Goal: Task Accomplishment & Management: Use online tool/utility

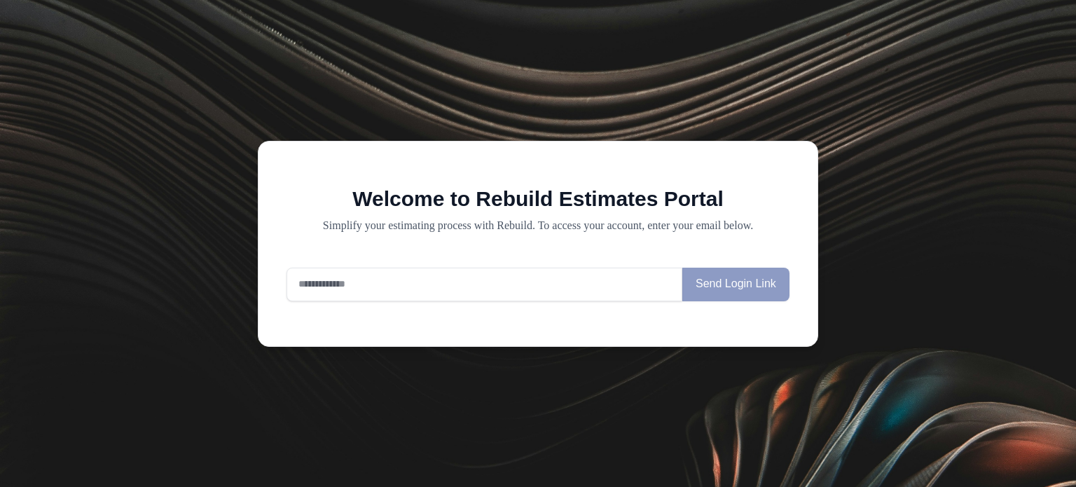
click at [339, 287] on input "email" at bounding box center [485, 285] width 396 height 34
type input "**********"
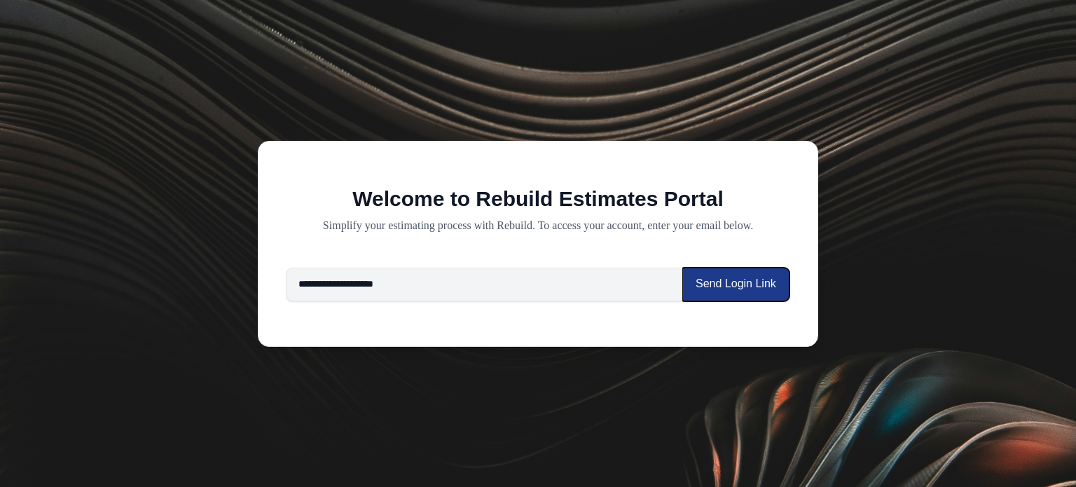
click at [707, 291] on button "Send Login Link" at bounding box center [735, 285] width 107 height 34
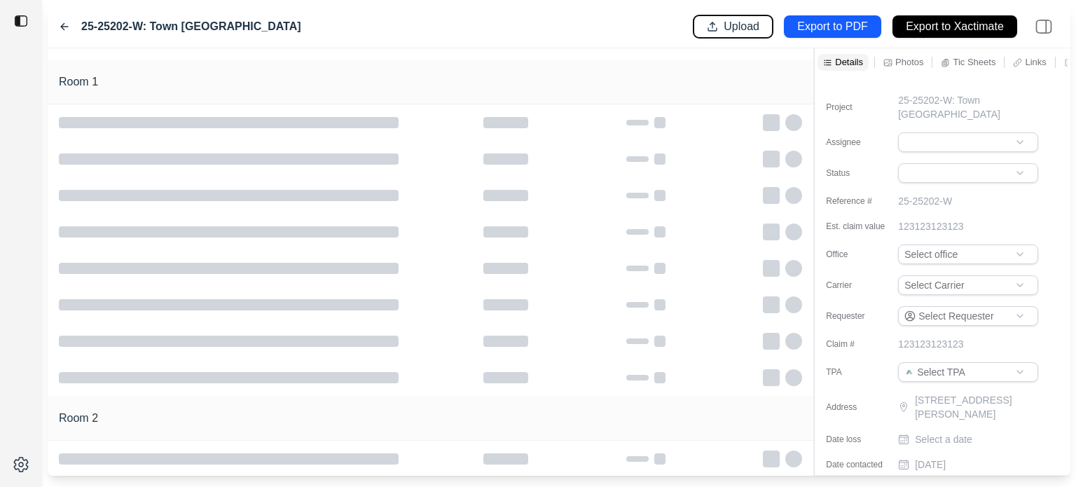
click at [720, 34] on button "Upload" at bounding box center [733, 26] width 79 height 22
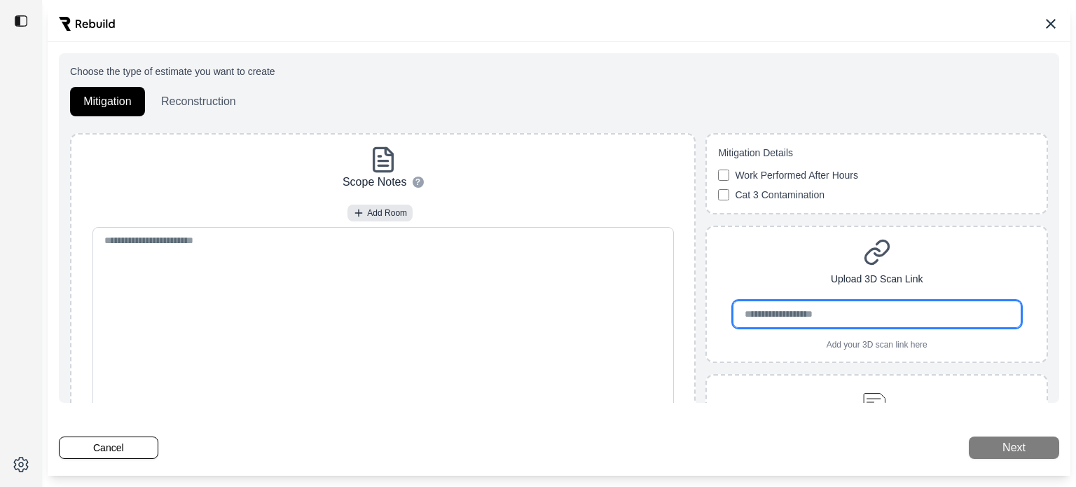
click at [820, 322] on input "url" at bounding box center [877, 314] width 289 height 27
paste input "**********"
type input "**********"
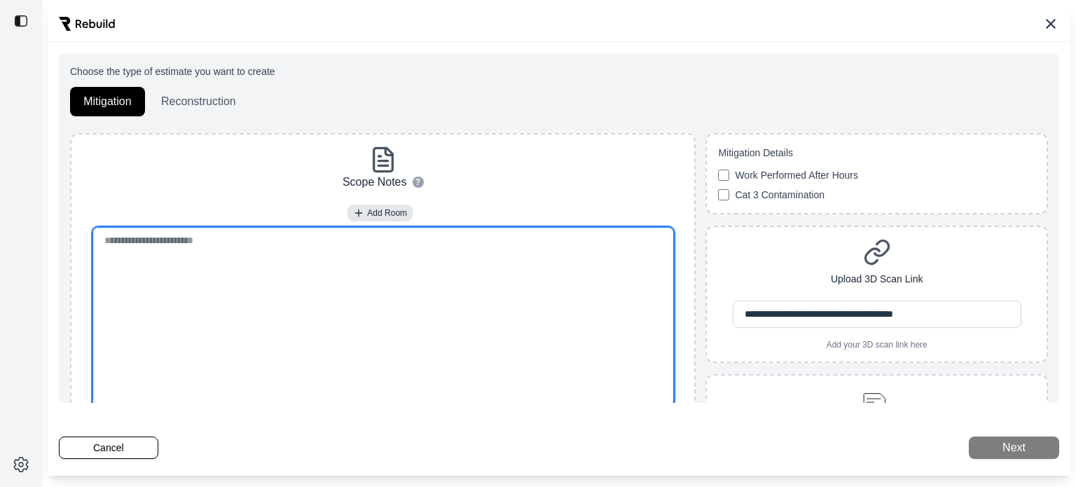
click at [607, 296] on textarea at bounding box center [383, 321] width 582 height 189
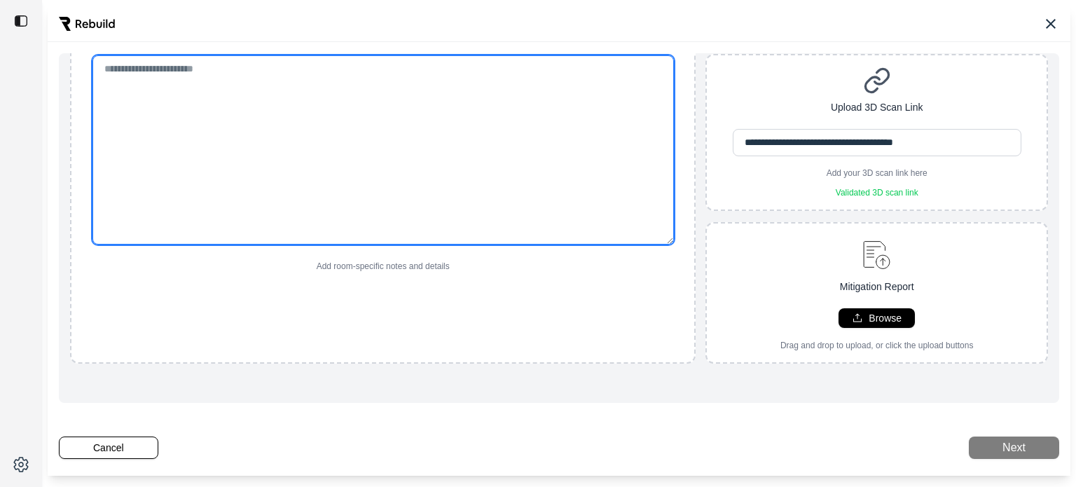
scroll to position [111, 0]
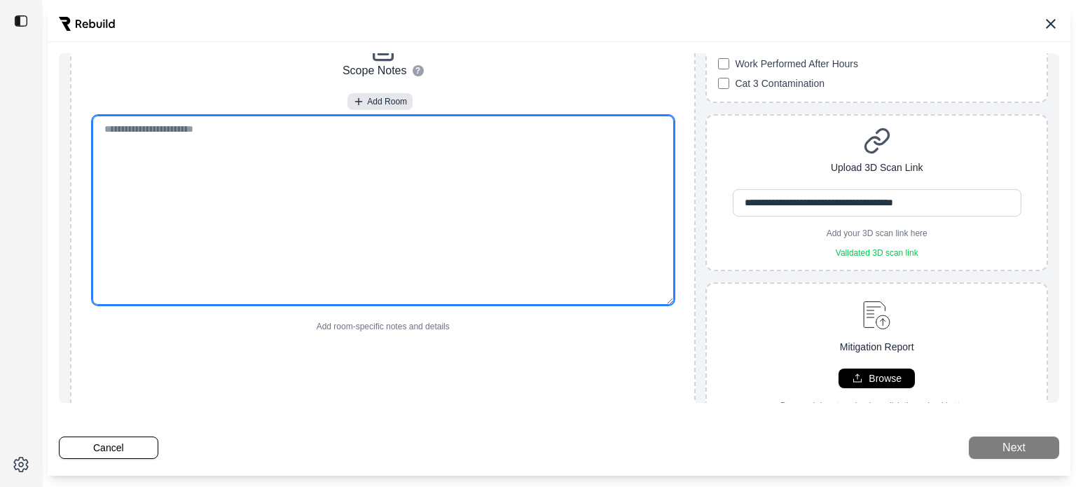
paste textarea "**********"
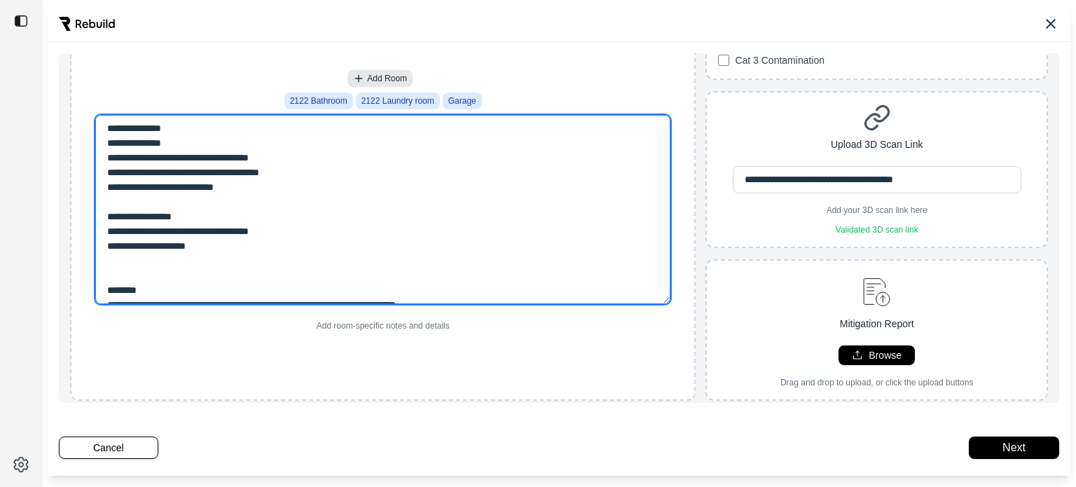
scroll to position [181, 0]
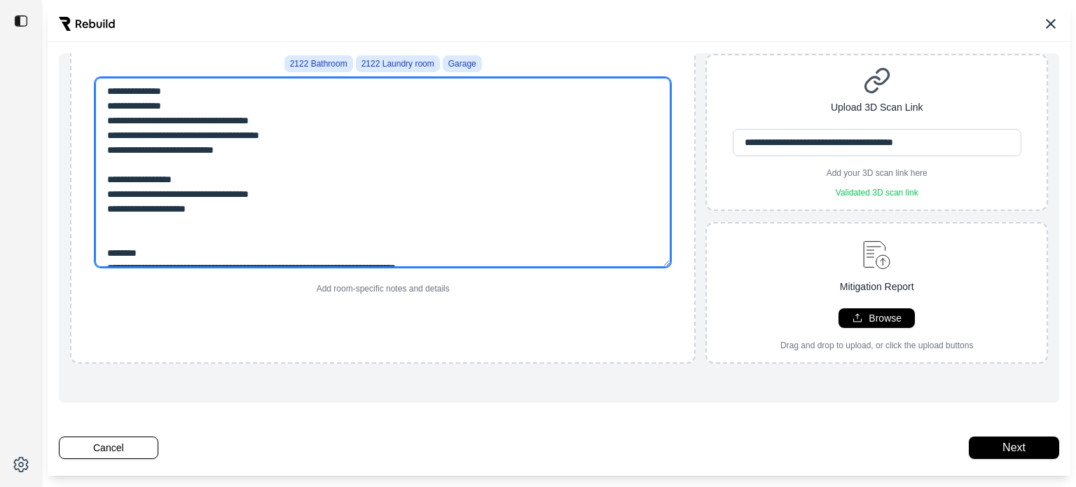
type textarea "**********"
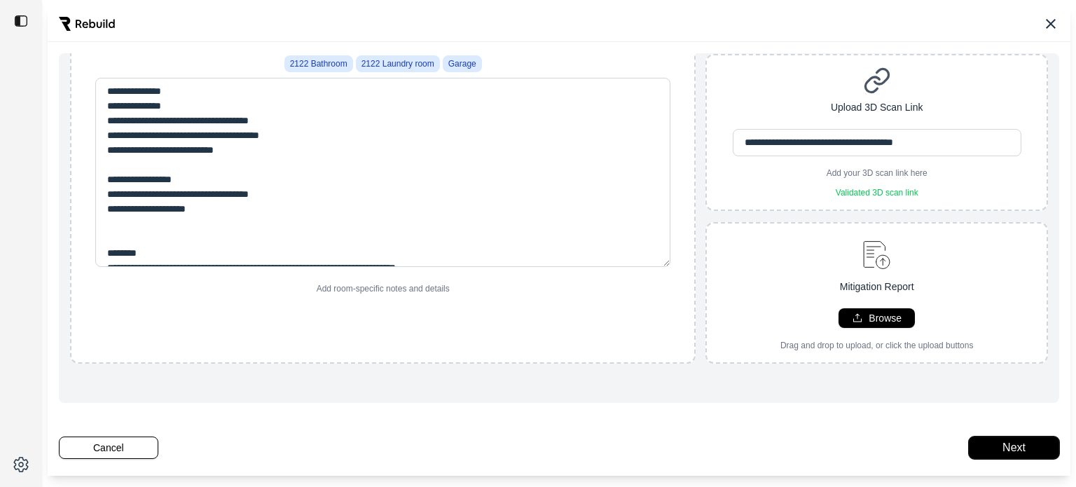
click at [996, 441] on button "Next" at bounding box center [1014, 447] width 90 height 22
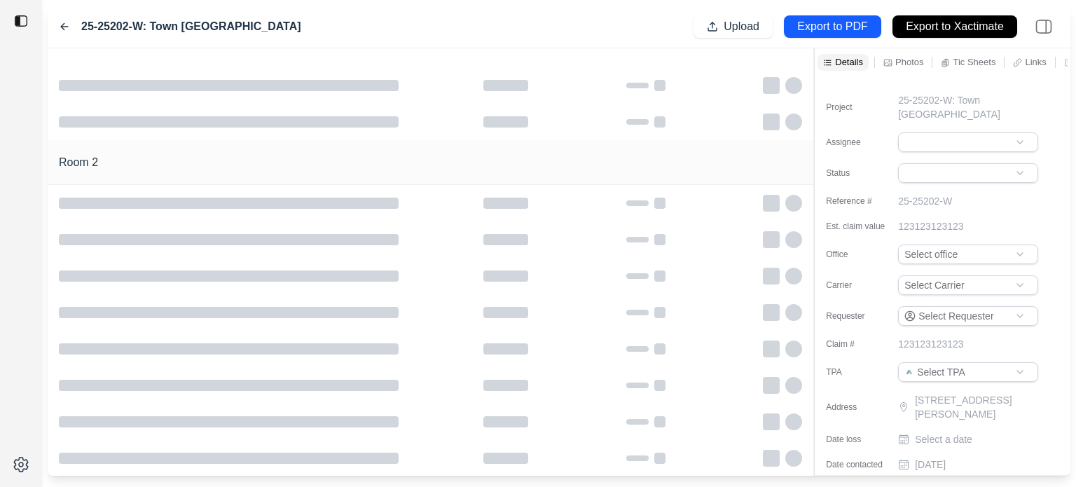
scroll to position [0, 0]
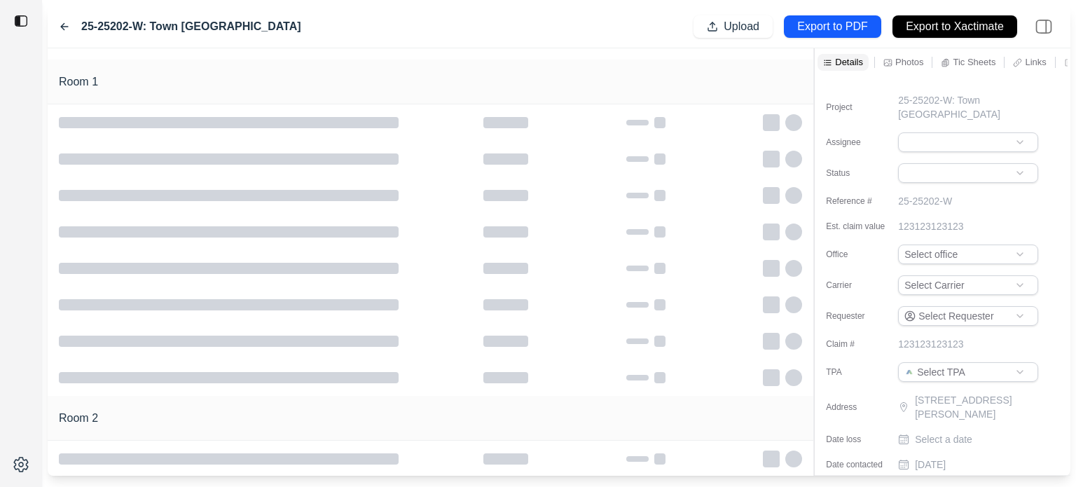
click at [486, 312] on div at bounding box center [642, 304] width 319 height 17
click at [1008, 131] on html "**********" at bounding box center [538, 243] width 1076 height 487
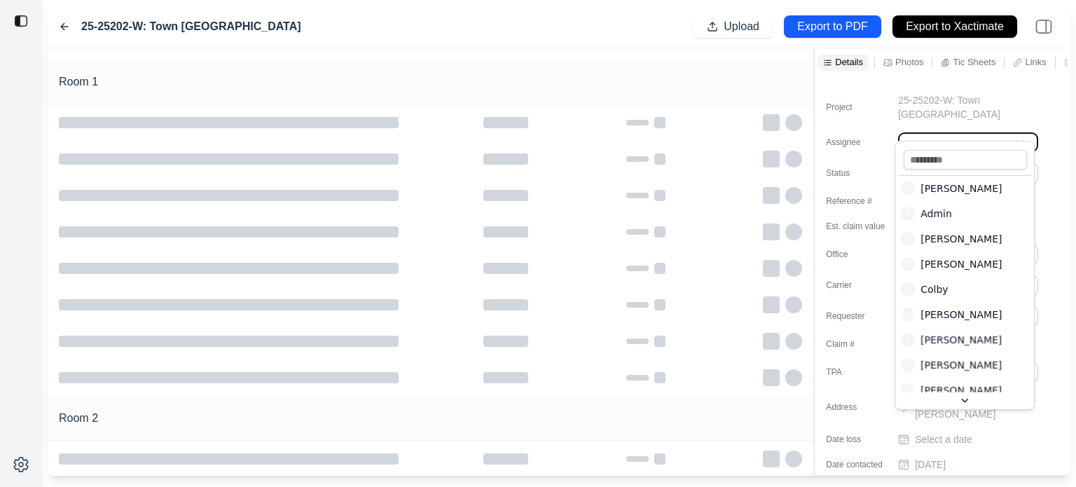
click at [1006, 130] on html "**********" at bounding box center [538, 243] width 1076 height 487
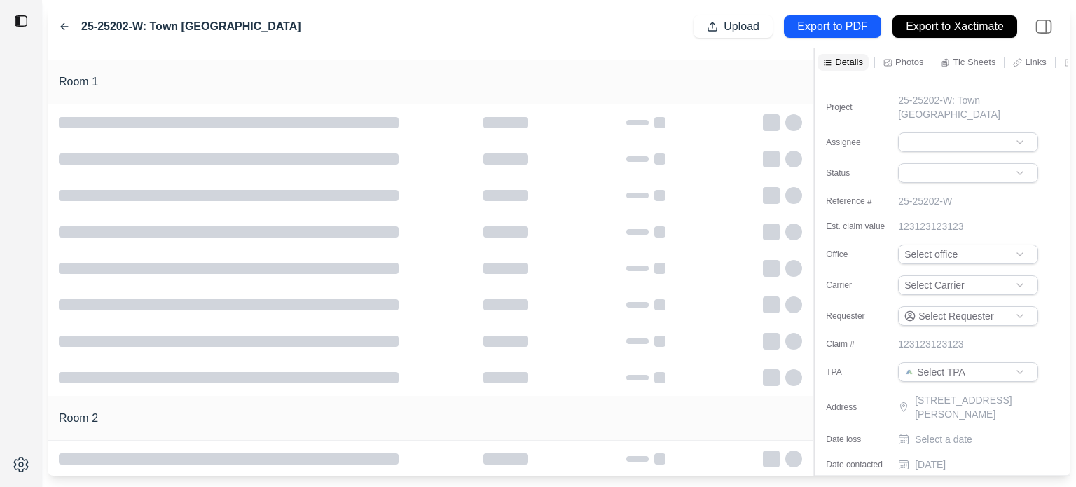
click at [922, 128] on html "**********" at bounding box center [538, 243] width 1076 height 487
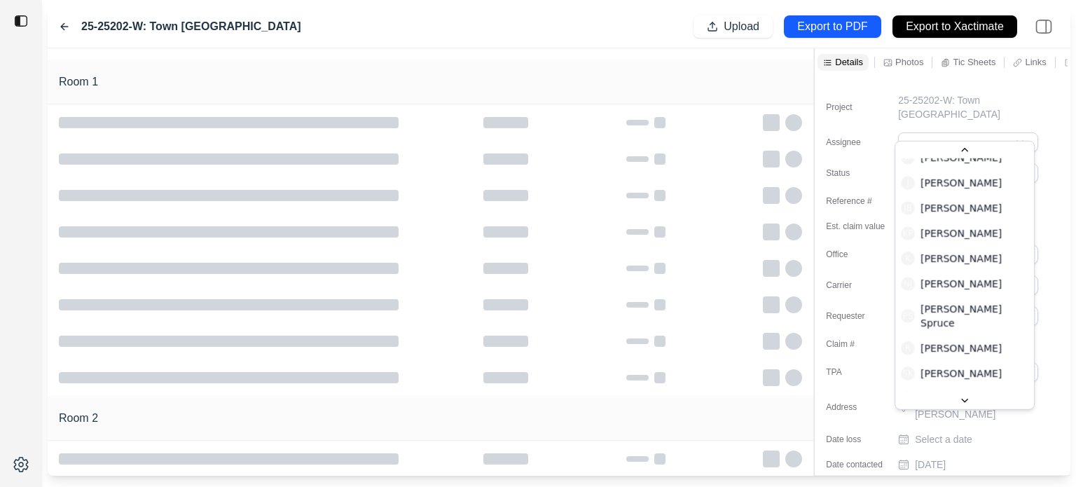
scroll to position [189, 0]
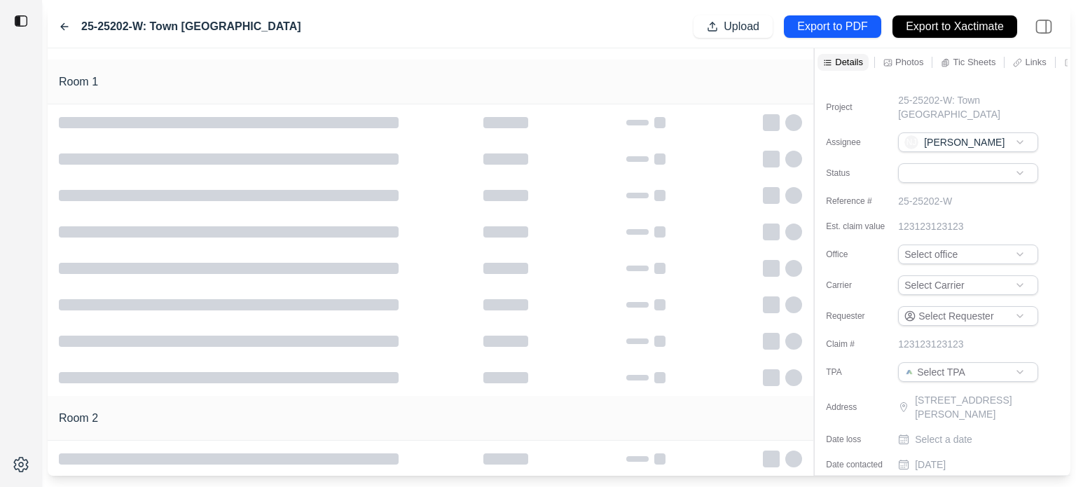
click at [969, 160] on html "**********" at bounding box center [538, 243] width 1076 height 487
click at [1014, 219] on div "123123123123" at bounding box center [970, 226] width 144 height 14
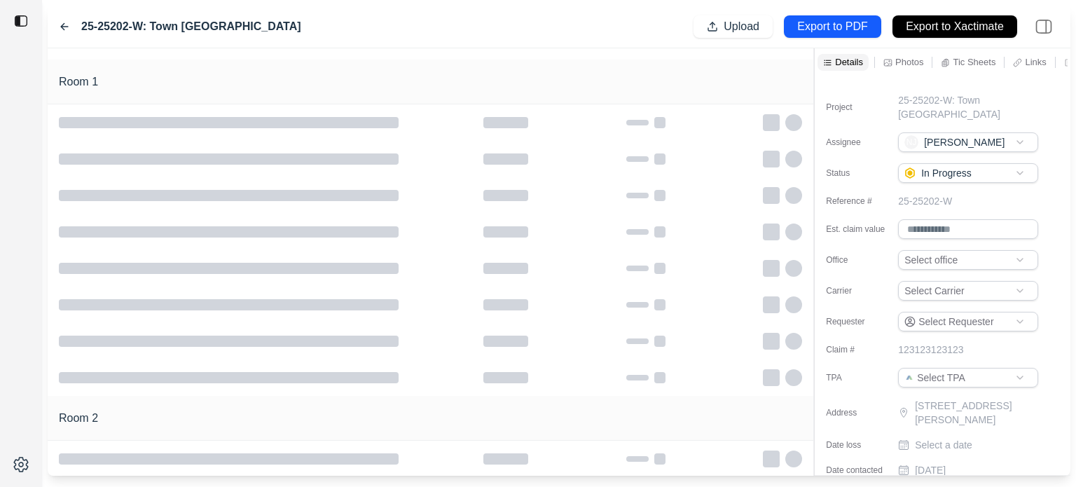
click at [857, 343] on div "Project 25-25202-W: Town [GEOGRAPHIC_DATA] Assignee [GEOGRAPHIC_DATA] [PERSON_N…" at bounding box center [943, 279] width 256 height 406
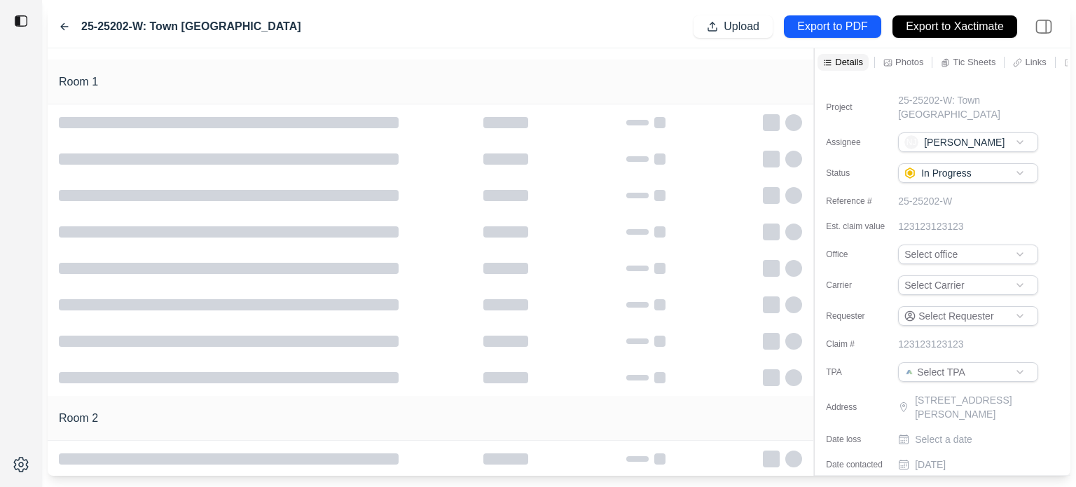
click at [905, 60] on p "Photos" at bounding box center [909, 62] width 28 height 12
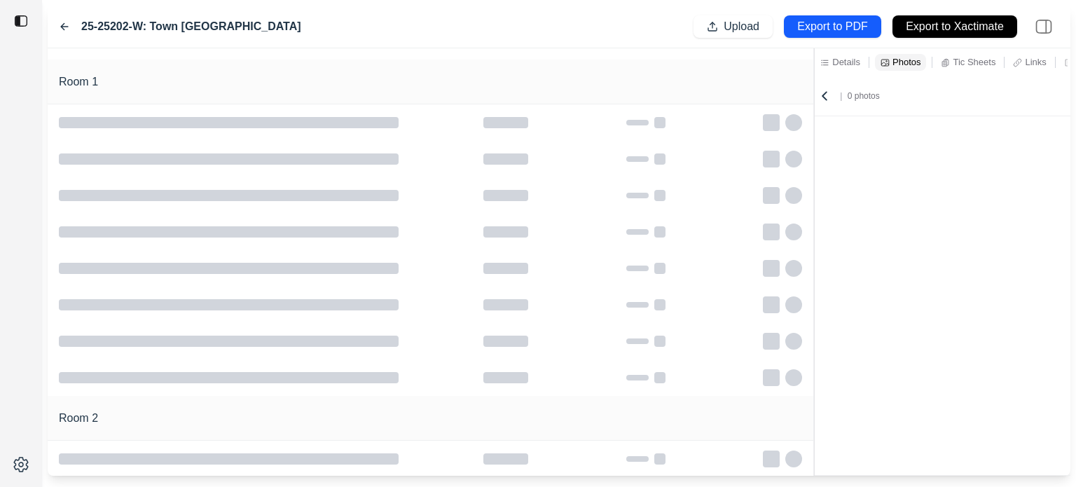
click at [853, 60] on p "Details" at bounding box center [846, 62] width 28 height 12
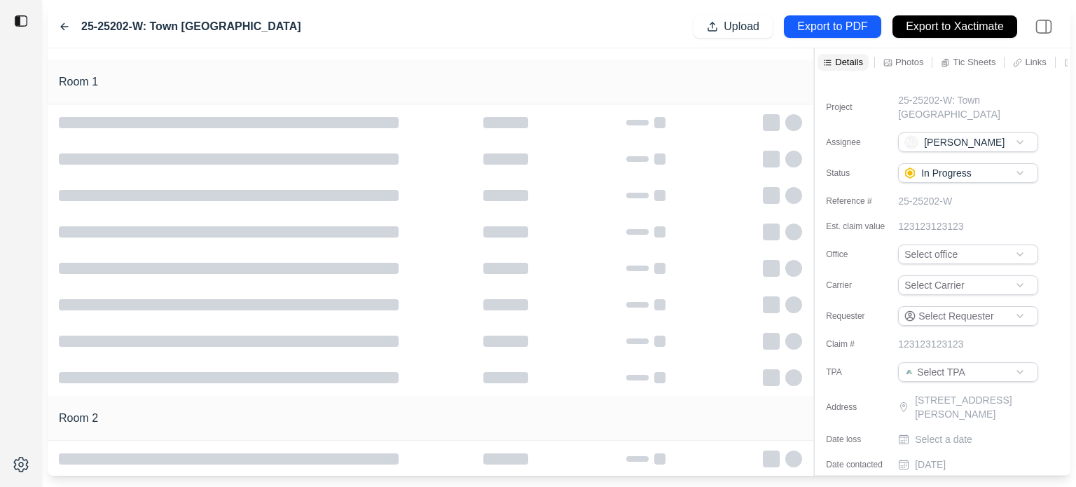
click at [253, 61] on div "Room 1" at bounding box center [431, 82] width 766 height 45
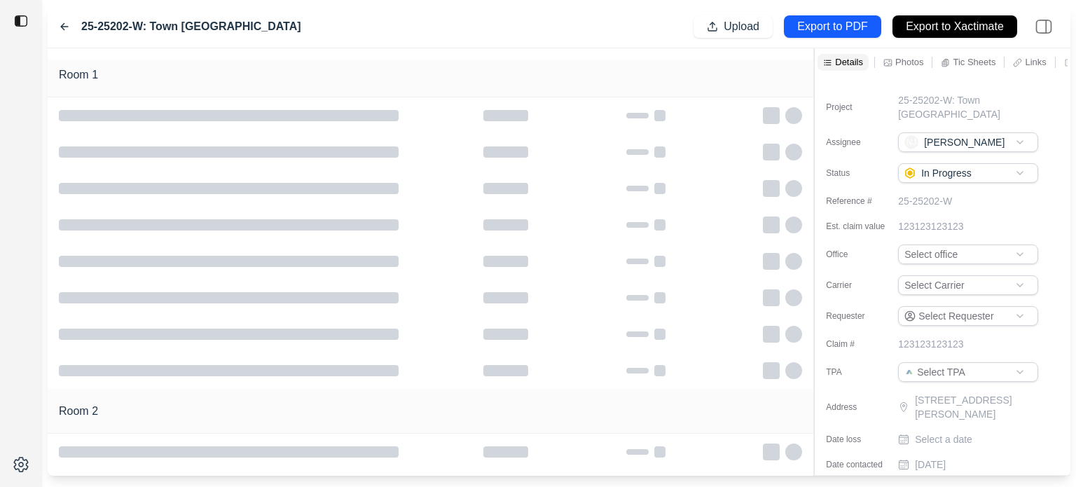
scroll to position [0, 0]
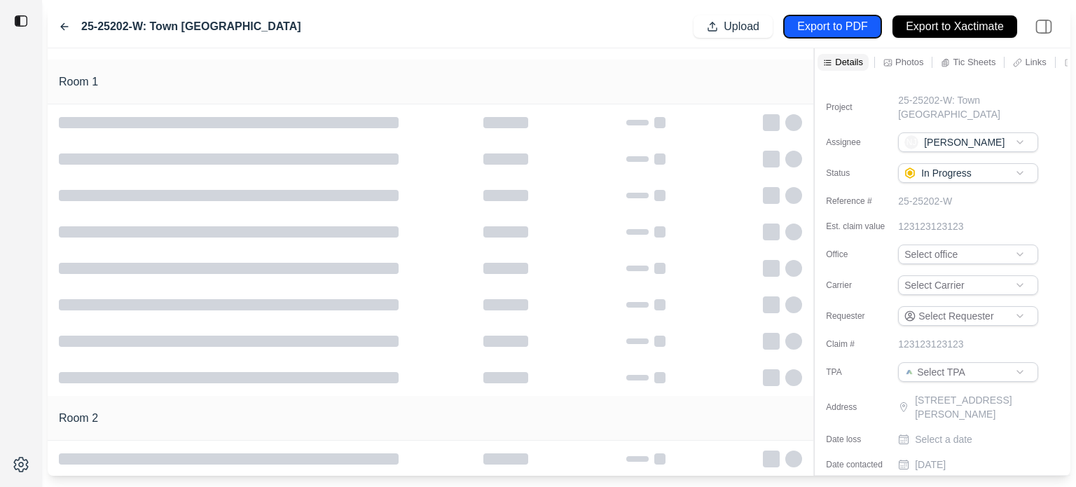
click at [854, 26] on p "Export to PDF" at bounding box center [832, 27] width 70 height 16
click at [493, 185] on div at bounding box center [431, 195] width 766 height 36
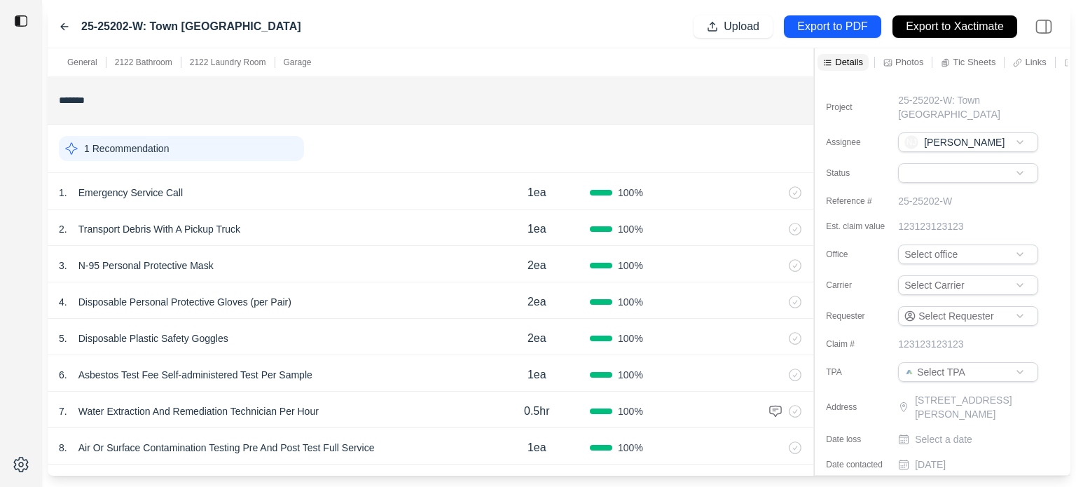
click at [794, 191] on icon at bounding box center [795, 192] width 13 height 13
click at [792, 231] on icon at bounding box center [795, 229] width 13 height 13
click at [799, 262] on icon at bounding box center [795, 265] width 13 height 13
click at [799, 296] on icon at bounding box center [796, 302] width 12 height 12
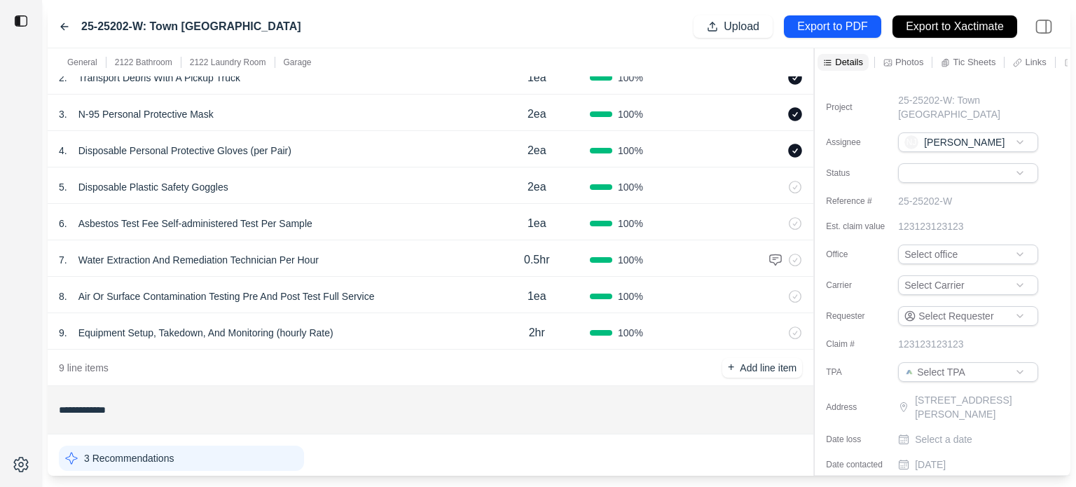
scroll to position [140, 0]
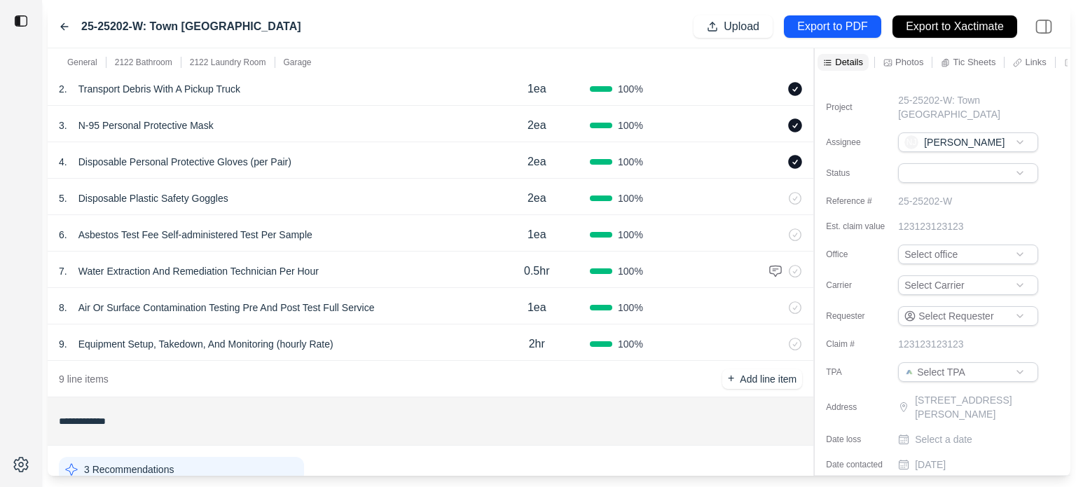
click at [795, 198] on icon at bounding box center [795, 198] width 13 height 13
click at [799, 231] on icon at bounding box center [795, 234] width 13 height 13
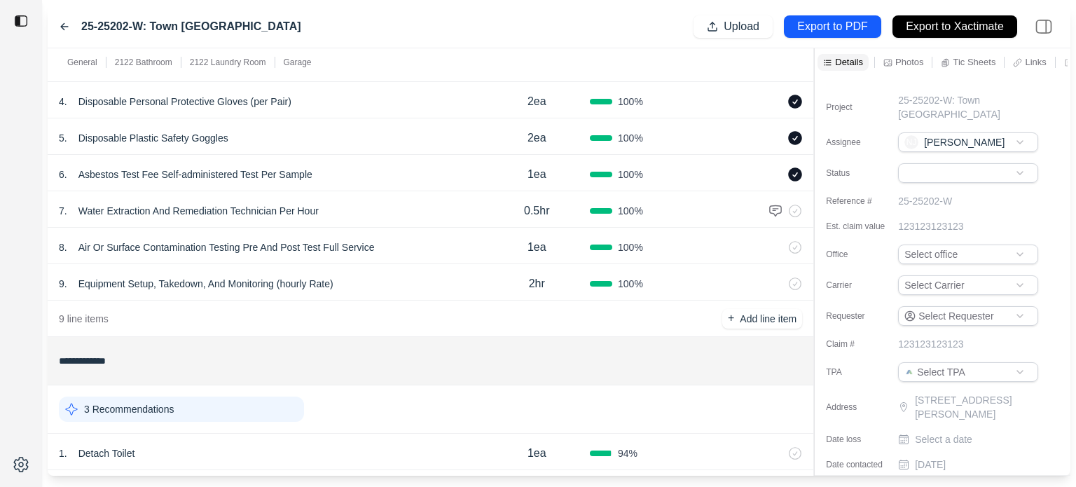
scroll to position [210, 0]
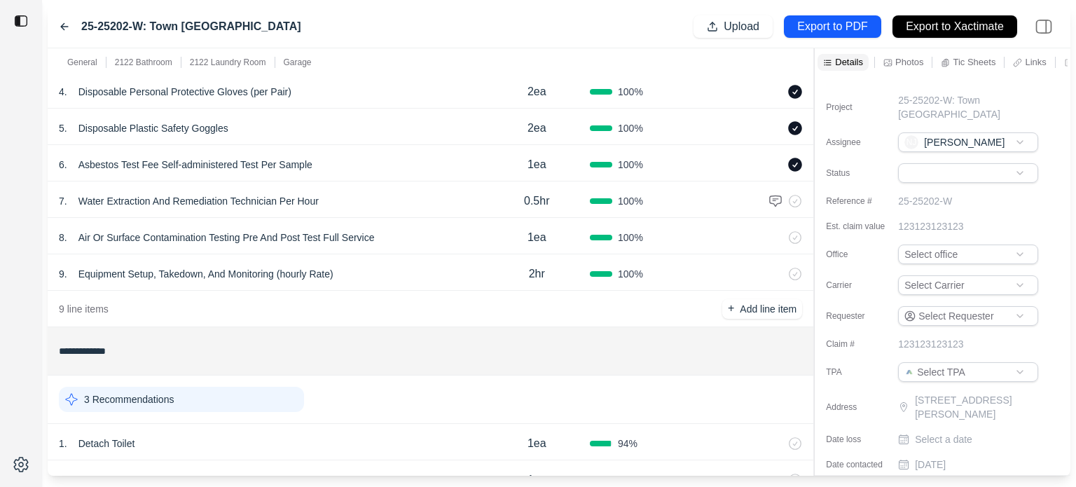
click at [801, 277] on icon at bounding box center [795, 274] width 13 height 13
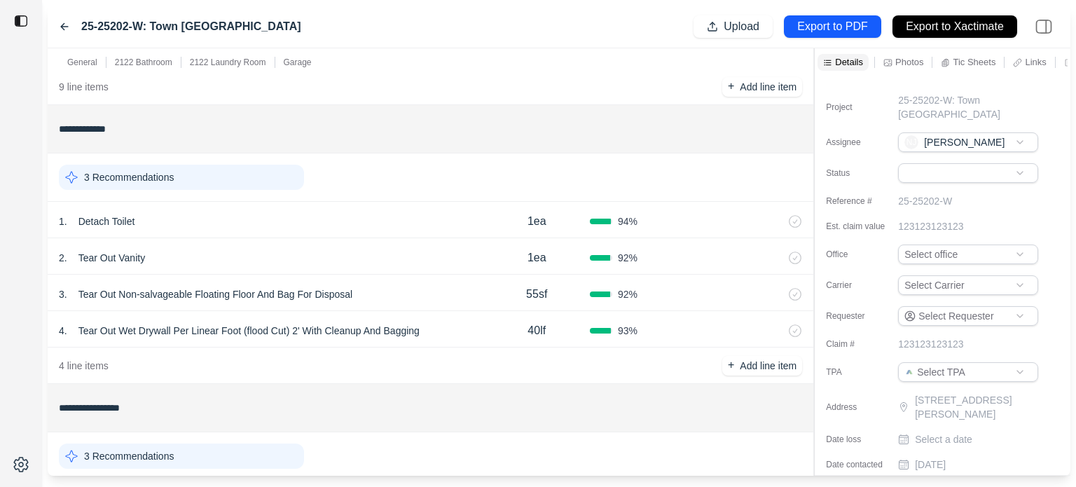
scroll to position [490, 0]
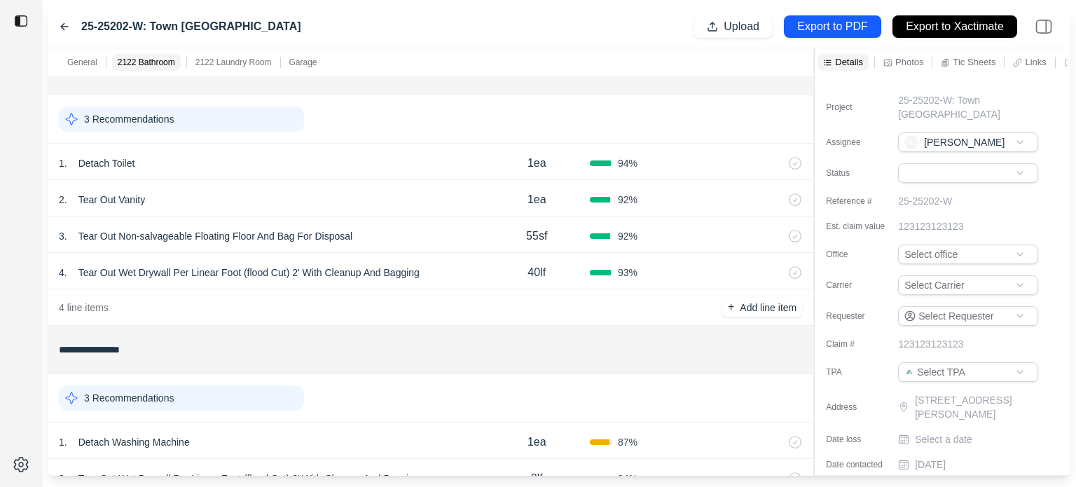
click at [797, 164] on icon at bounding box center [795, 163] width 13 height 13
click at [795, 195] on icon at bounding box center [795, 199] width 13 height 13
click at [799, 233] on icon at bounding box center [795, 236] width 13 height 13
click at [798, 267] on icon at bounding box center [795, 272] width 13 height 13
click at [768, 310] on p "Add line item" at bounding box center [768, 308] width 57 height 14
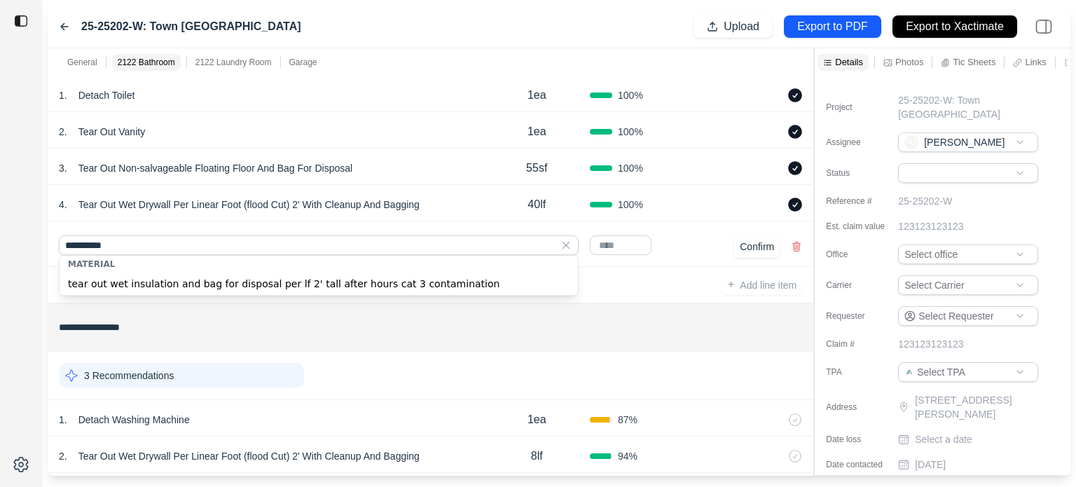
scroll to position [561, 0]
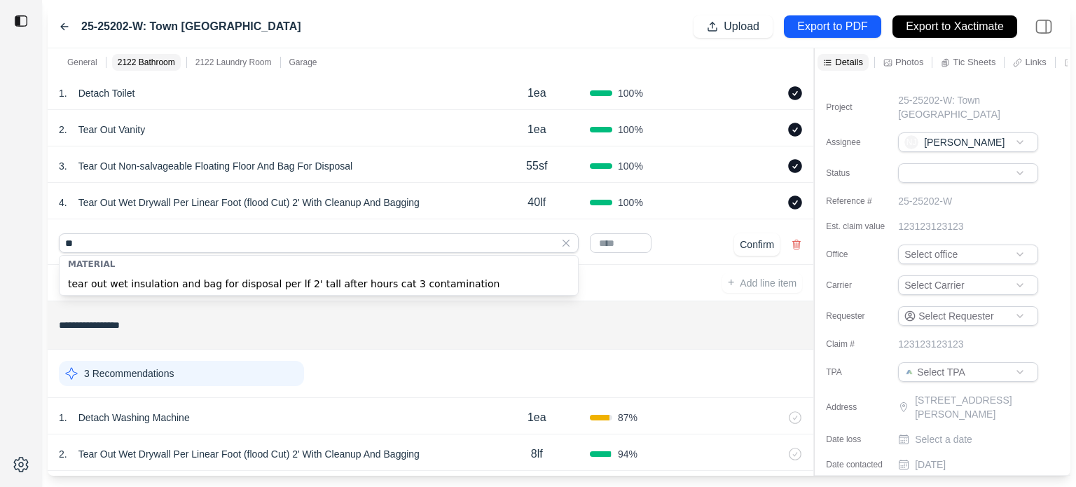
type input "*"
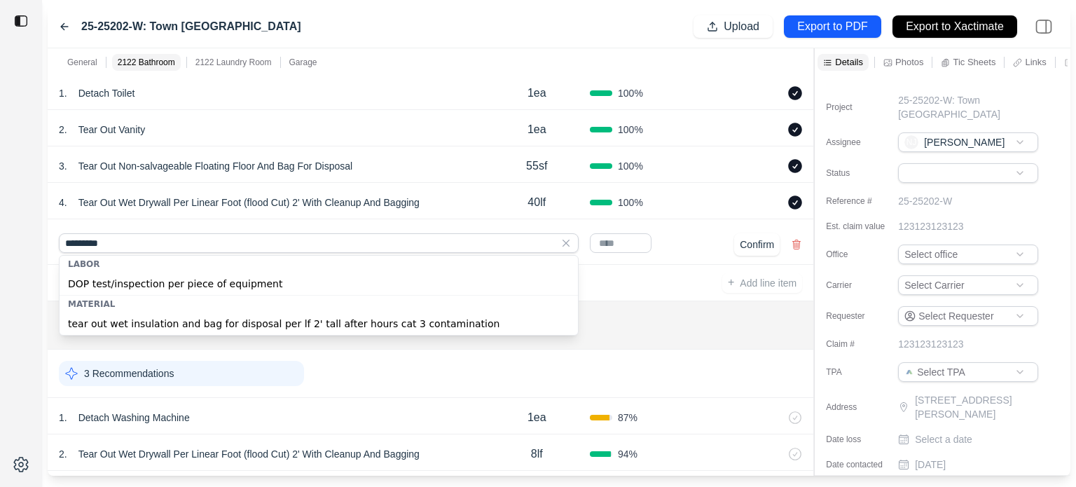
type input "**********"
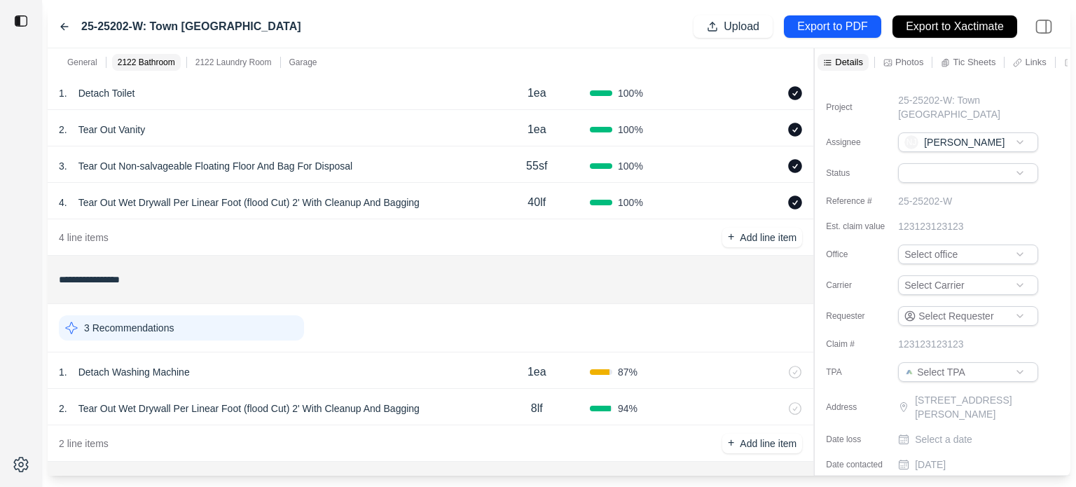
click at [201, 240] on div "4 line items + Add line item" at bounding box center [431, 237] width 766 height 36
click at [90, 64] on p "General" at bounding box center [82, 62] width 30 height 11
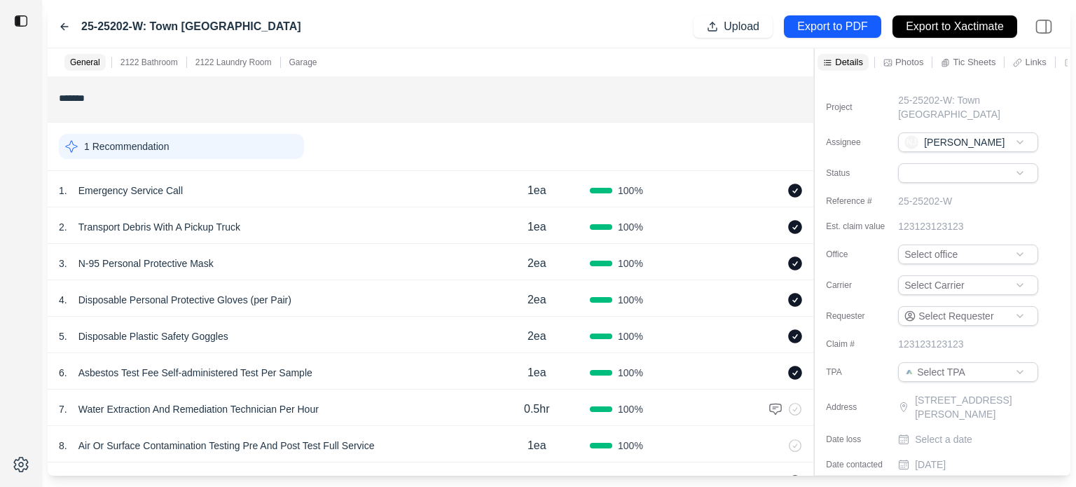
scroll to position [0, 0]
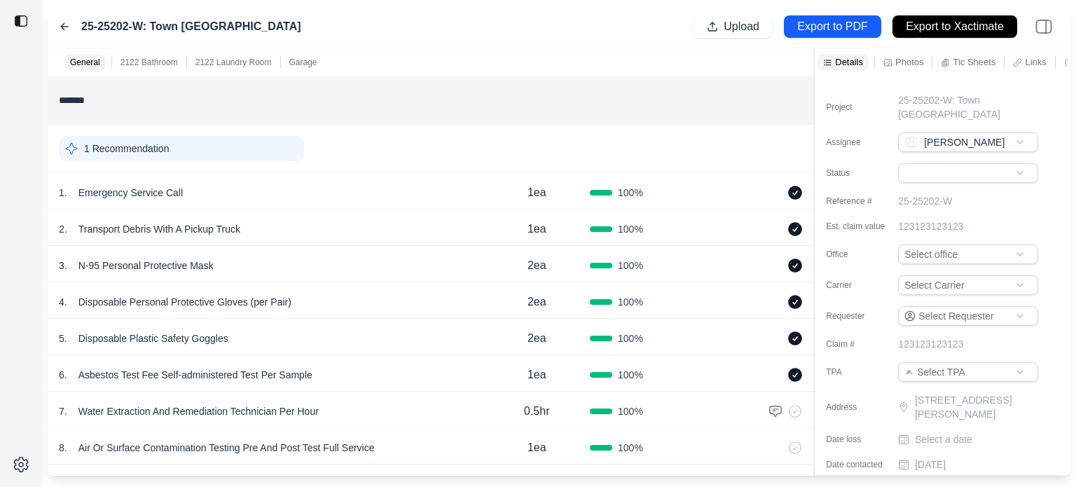
click at [137, 62] on p "2122 Bathroom" at bounding box center [149, 62] width 57 height 11
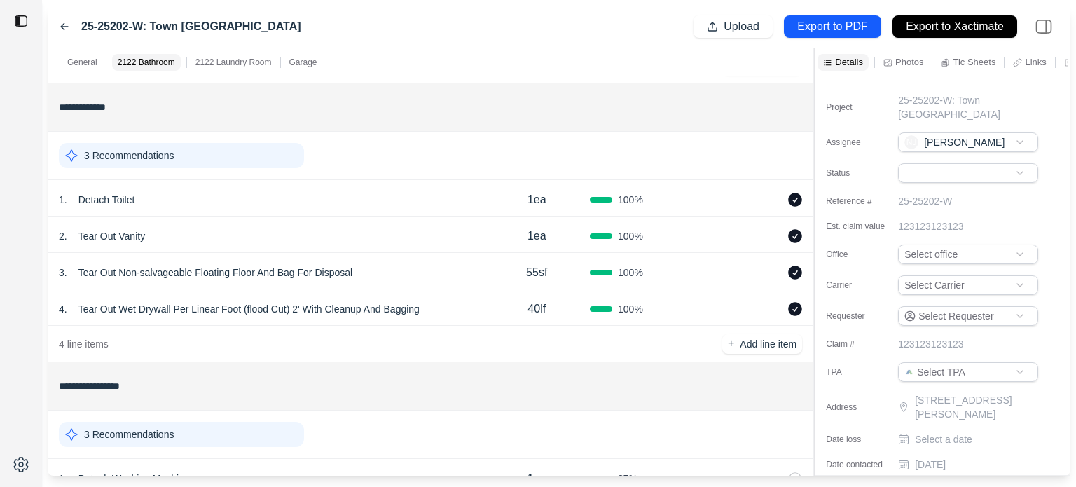
scroll to position [460, 0]
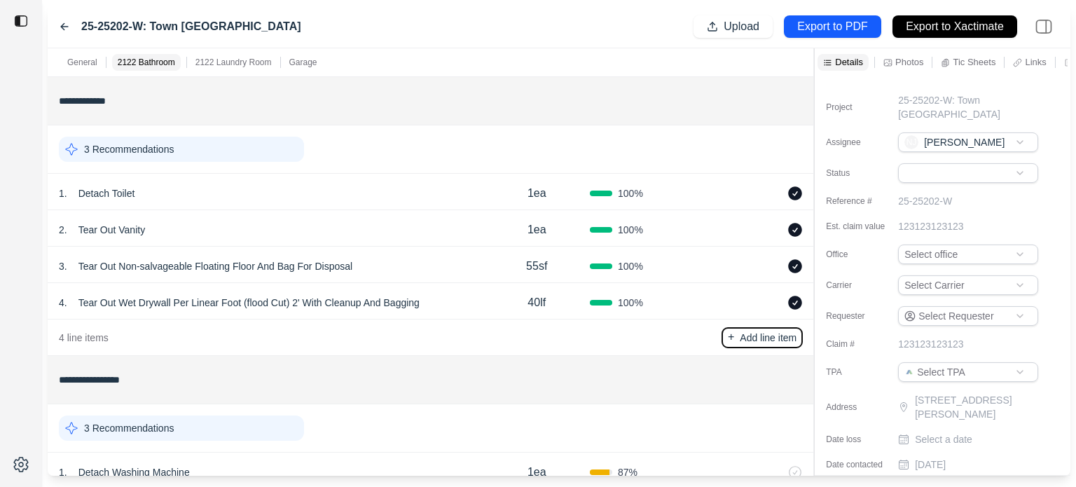
click at [745, 338] on p "Add line item" at bounding box center [768, 338] width 57 height 14
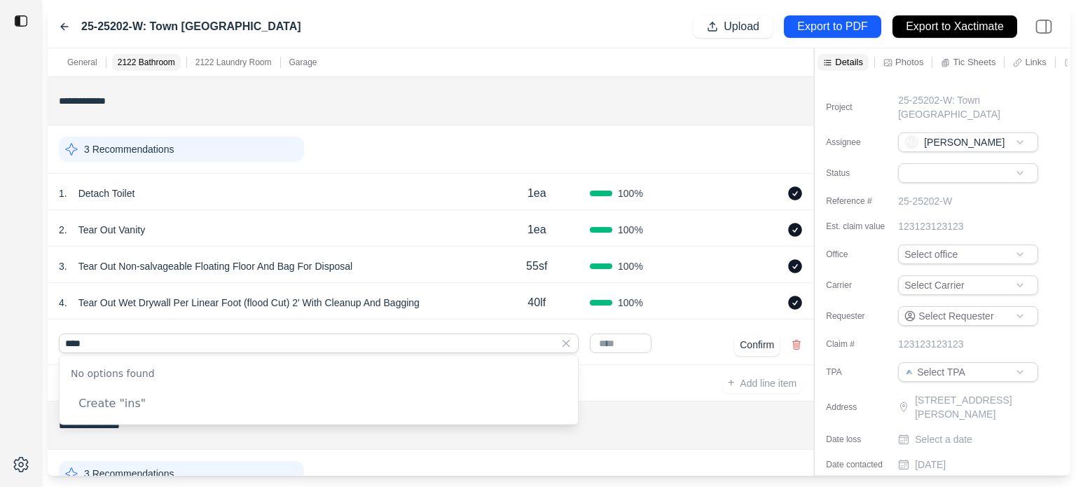
type input "*****"
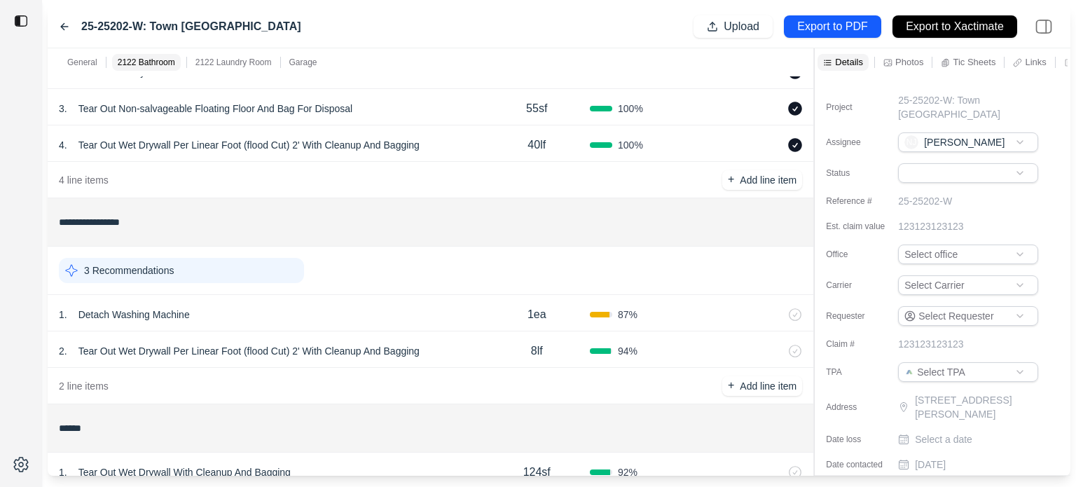
scroll to position [671, 0]
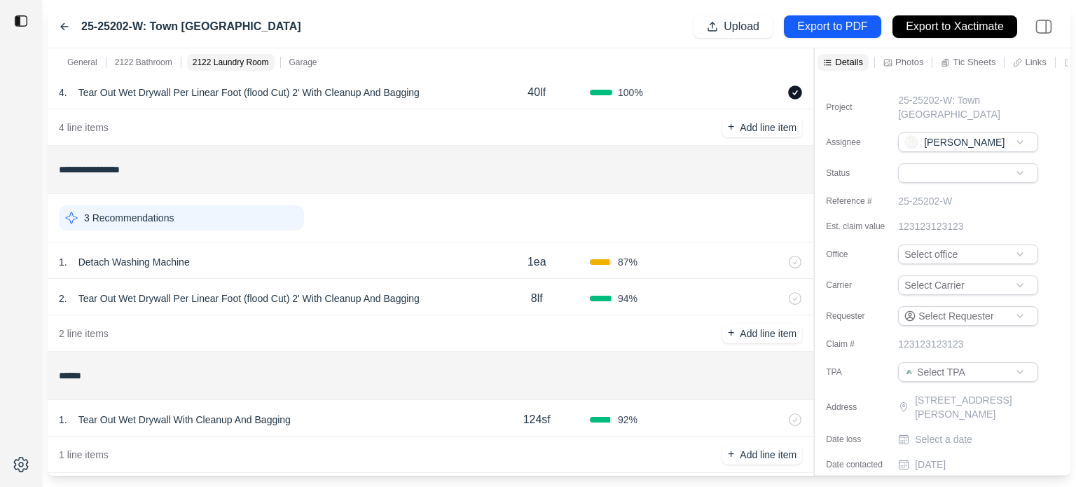
click at [795, 261] on icon at bounding box center [795, 262] width 13 height 13
click at [228, 250] on div "1 . Detach Washing Machine 1ea 100 %" at bounding box center [431, 260] width 766 height 36
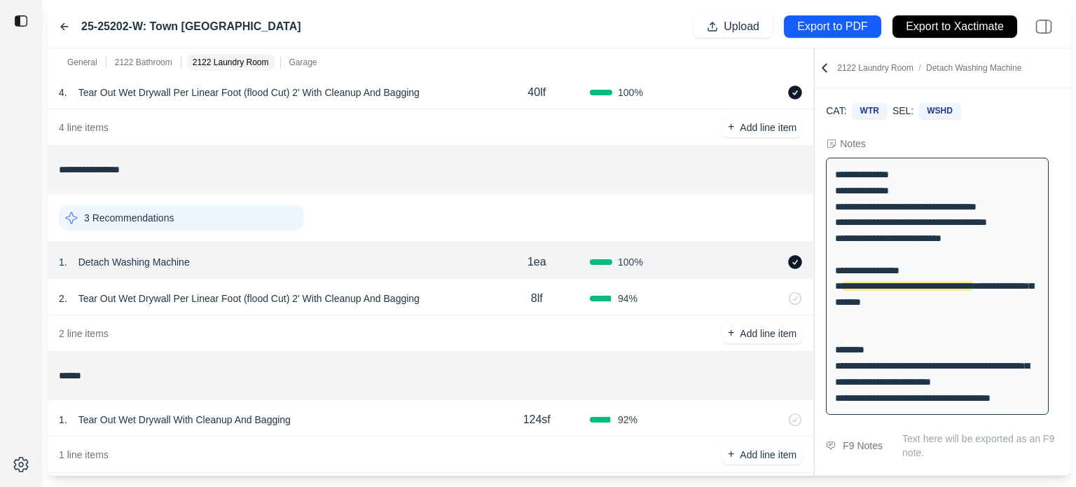
scroll to position [39, 0]
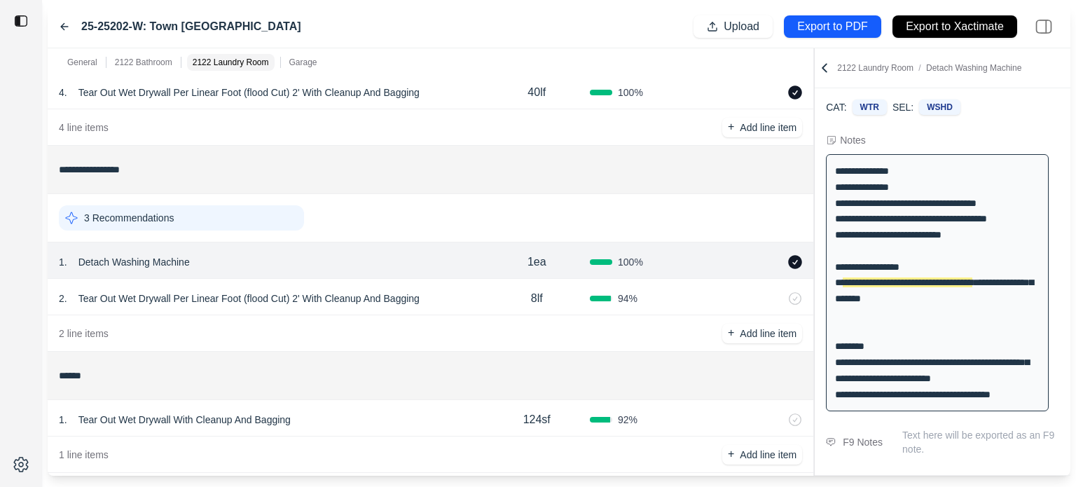
click at [192, 255] on p "Detach Washing Machine" at bounding box center [134, 262] width 123 height 20
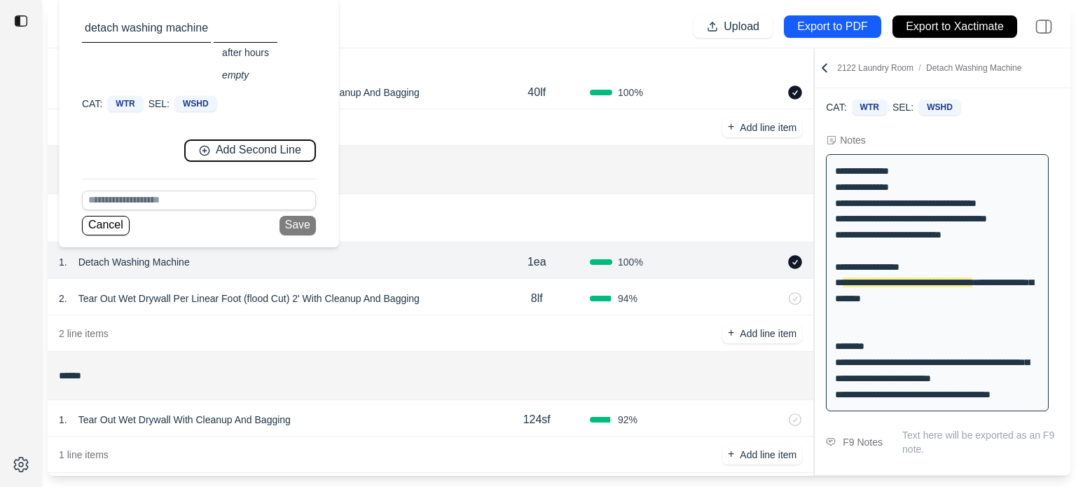
click at [255, 139] on button "Add Second Line" at bounding box center [250, 150] width 132 height 22
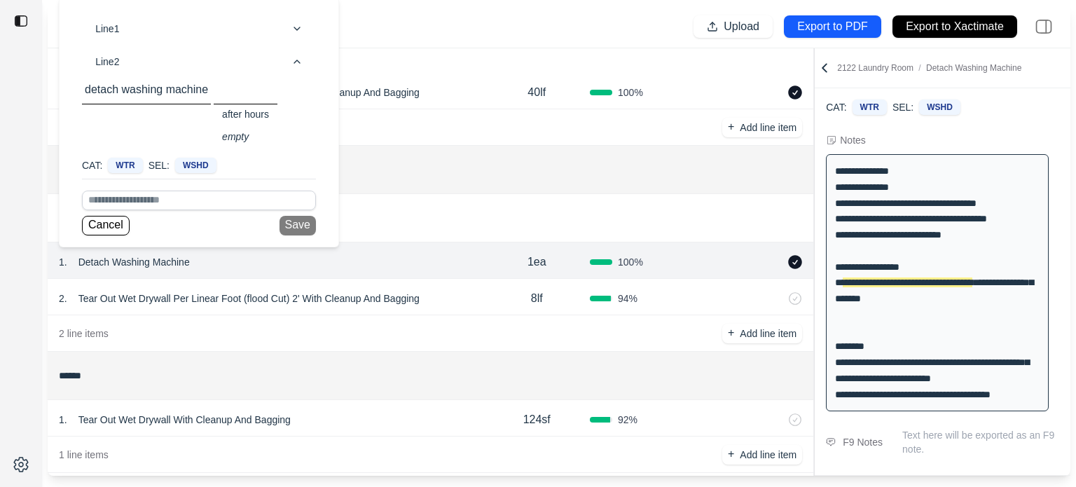
click at [140, 88] on p "detach washing machine" at bounding box center [146, 89] width 129 height 17
drag, startPoint x: 111, startPoint y: 228, endPoint x: 115, endPoint y: 211, distance: 18.0
click at [115, 211] on div "Cancel Save" at bounding box center [199, 207] width 234 height 57
click at [118, 199] on input at bounding box center [199, 201] width 234 height 20
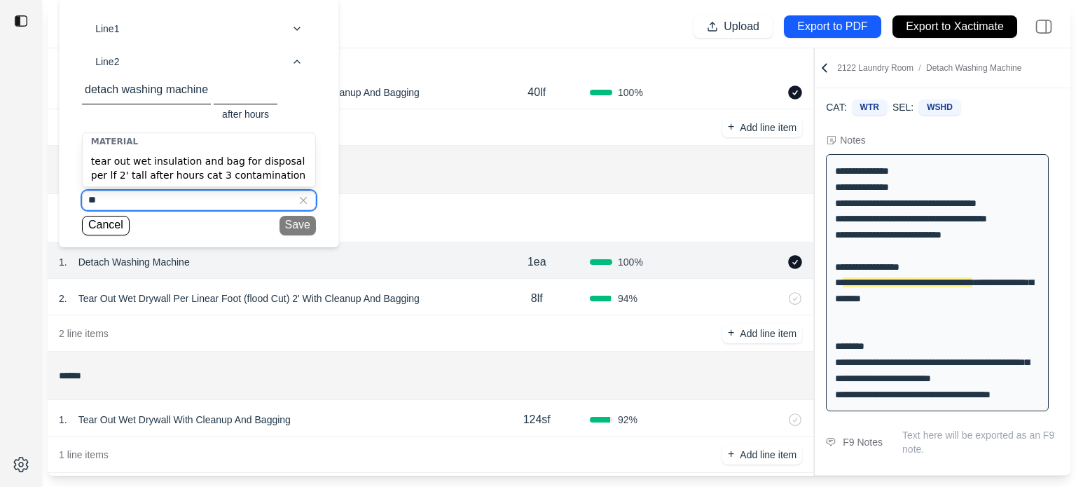
type input "*"
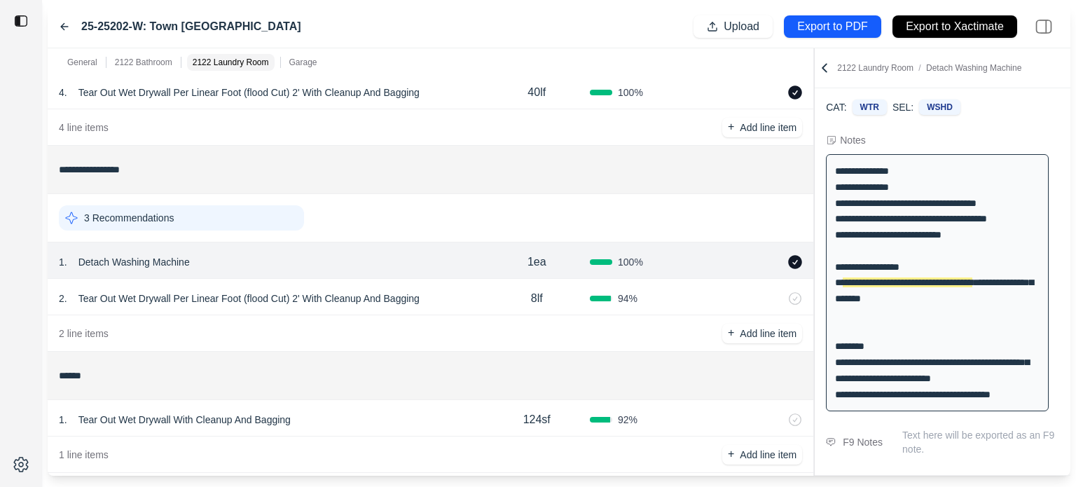
click at [656, 143] on div "4 line items + Add line item" at bounding box center [431, 127] width 766 height 36
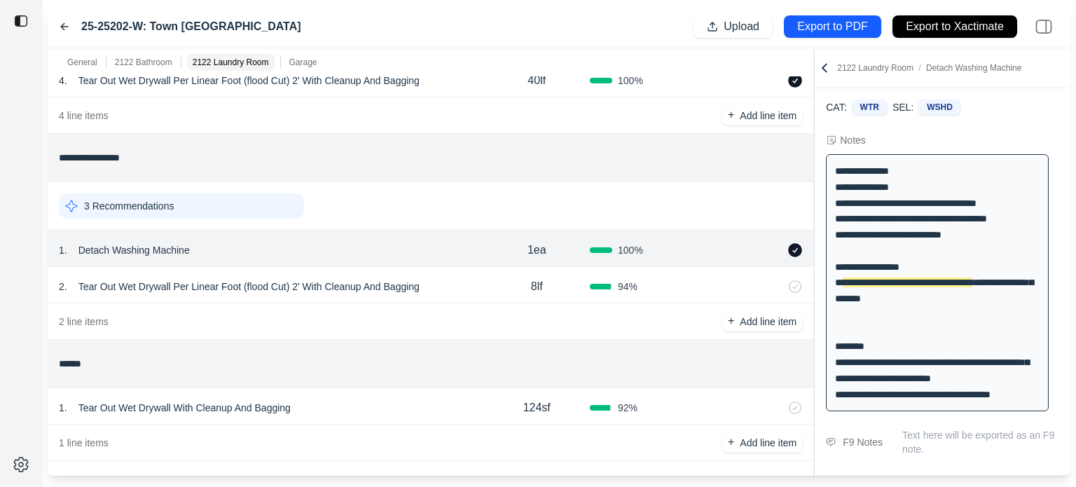
scroll to position [689, 0]
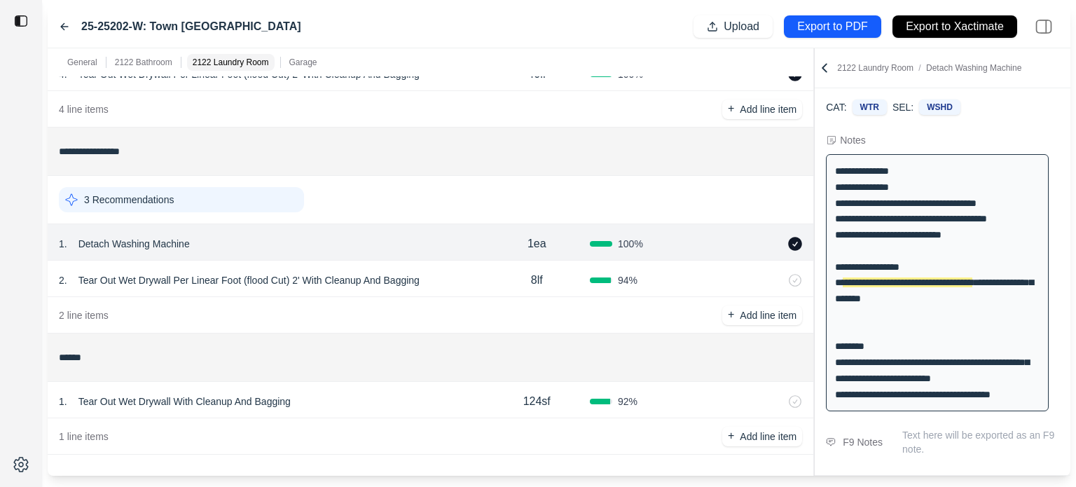
click at [210, 244] on div "1 . Detach Washing Machine" at bounding box center [271, 244] width 425 height 20
click at [802, 278] on icon at bounding box center [796, 281] width 12 height 12
click at [773, 313] on p "Add line item" at bounding box center [768, 315] width 57 height 14
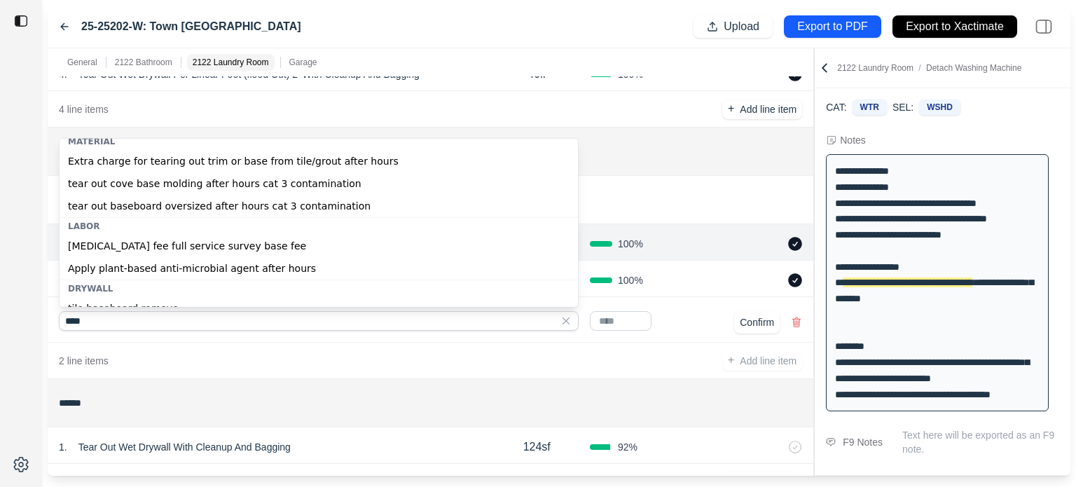
scroll to position [0, 0]
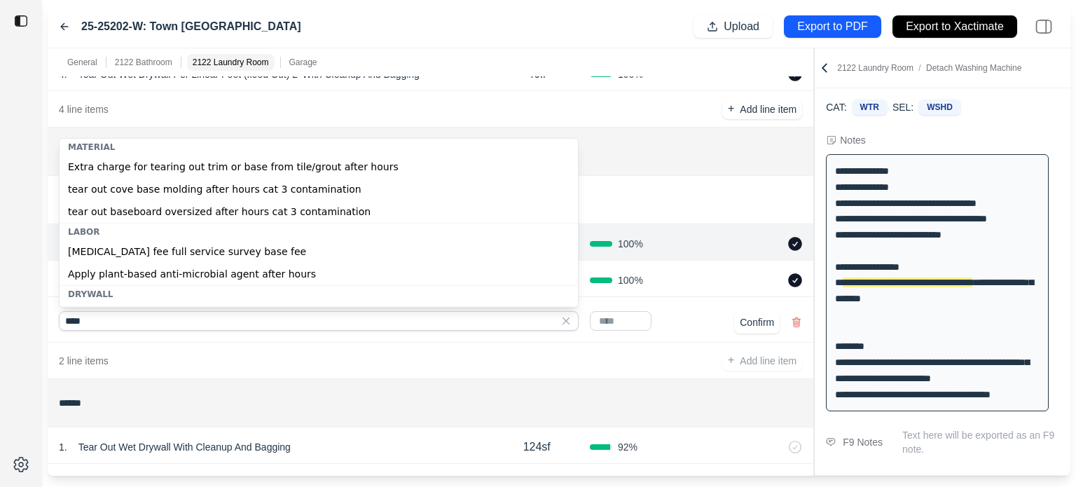
type input "****"
click at [643, 297] on div "**** Confirm" at bounding box center [431, 320] width 766 height 46
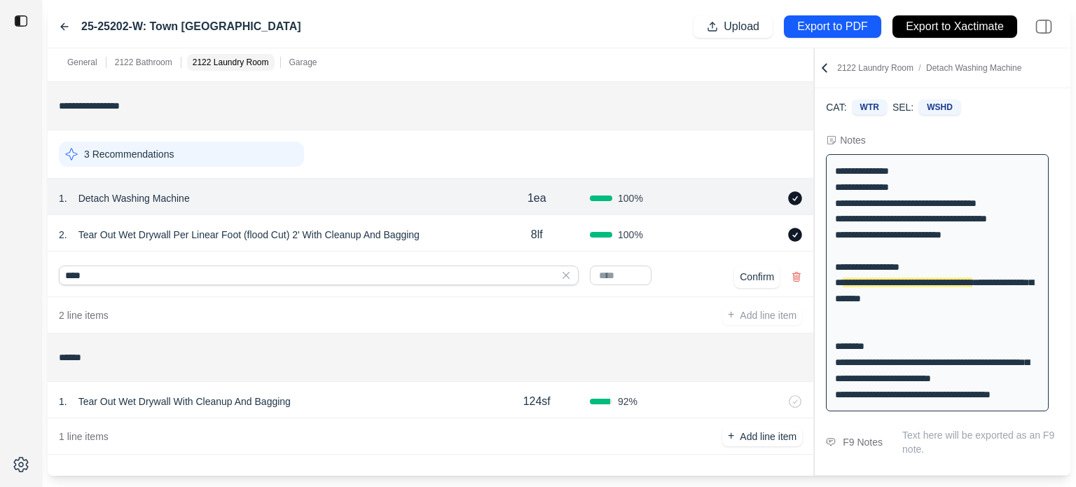
scroll to position [689, 0]
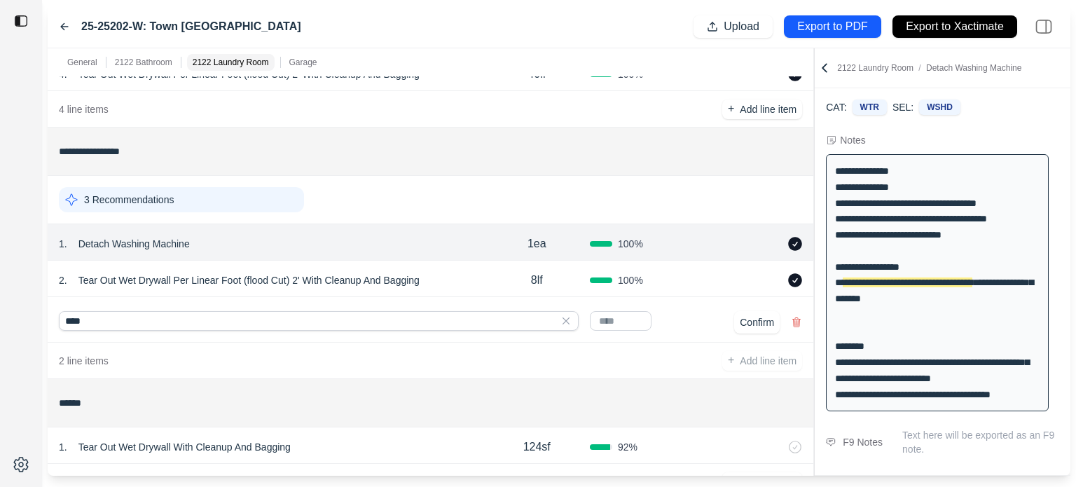
click at [802, 440] on div at bounding box center [795, 447] width 14 height 14
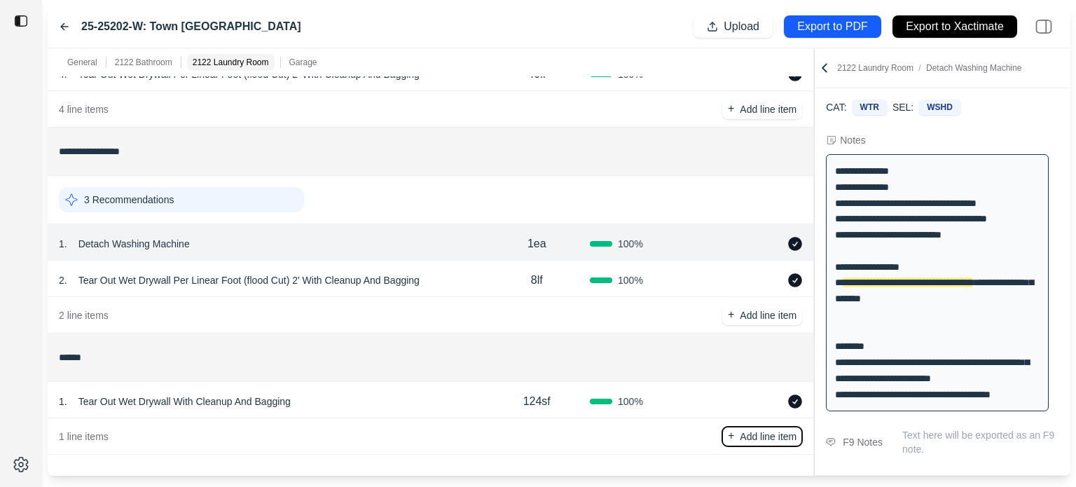
click at [776, 435] on p "Add line item" at bounding box center [768, 436] width 57 height 14
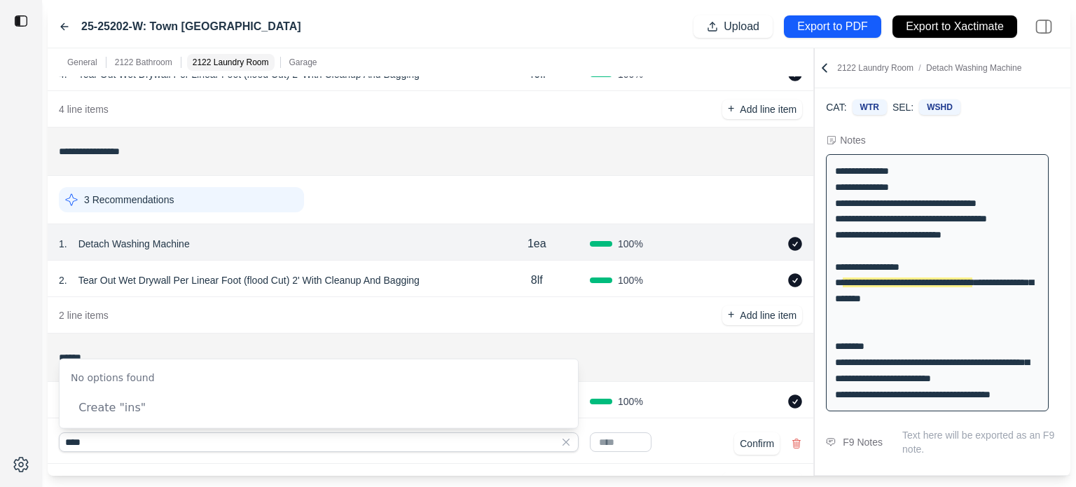
type input "*****"
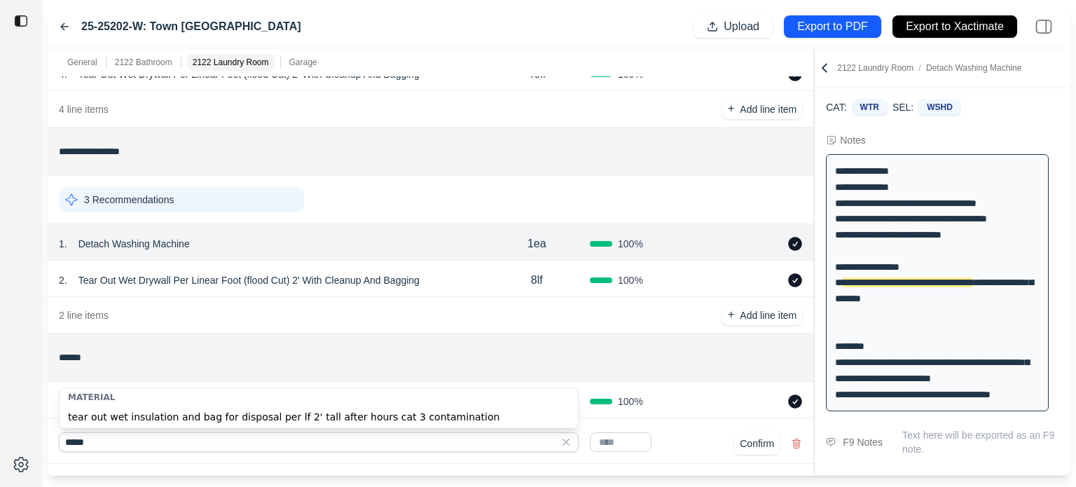
click at [465, 354] on input "******" at bounding box center [430, 357] width 743 height 25
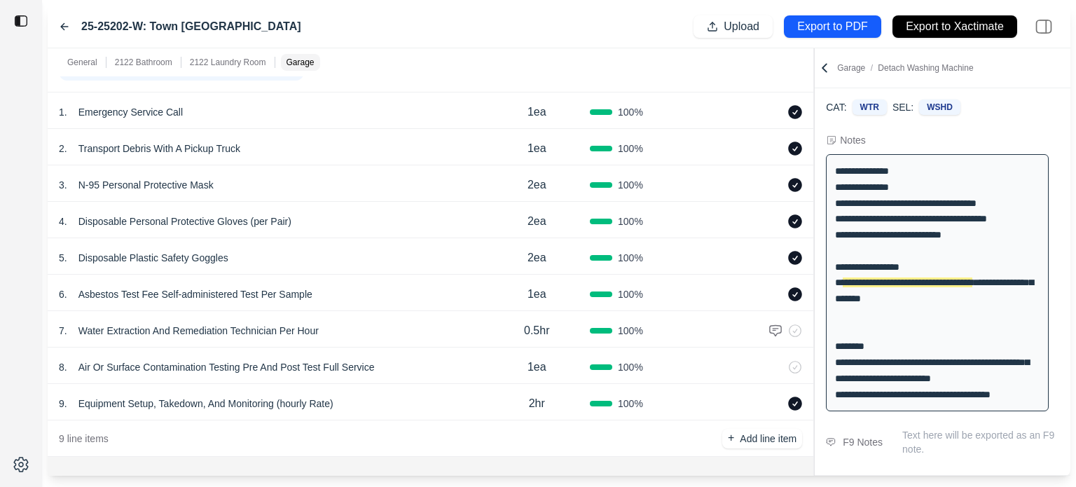
scroll to position [0, 0]
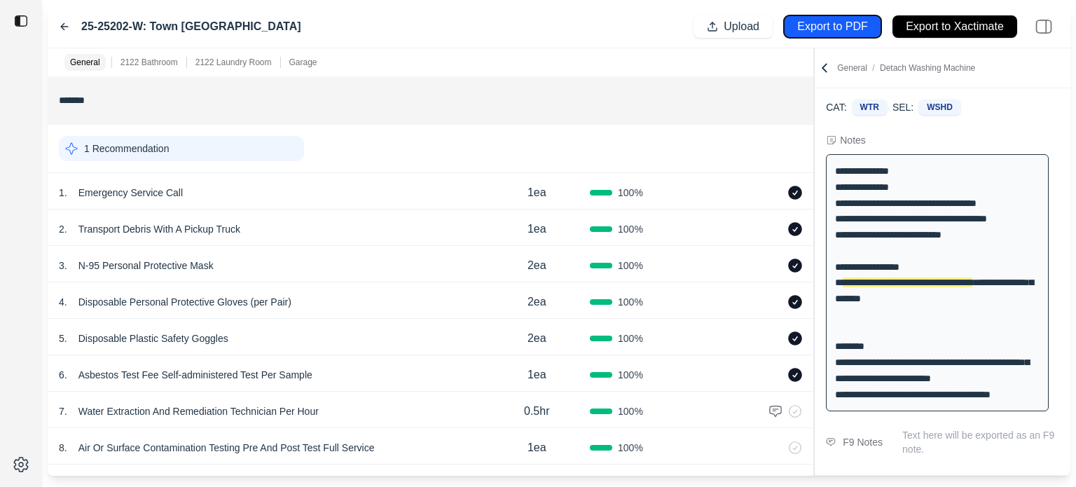
click at [870, 25] on button "Export to PDF" at bounding box center [832, 26] width 97 height 22
click at [170, 153] on div "1 Recommendation" at bounding box center [181, 148] width 245 height 25
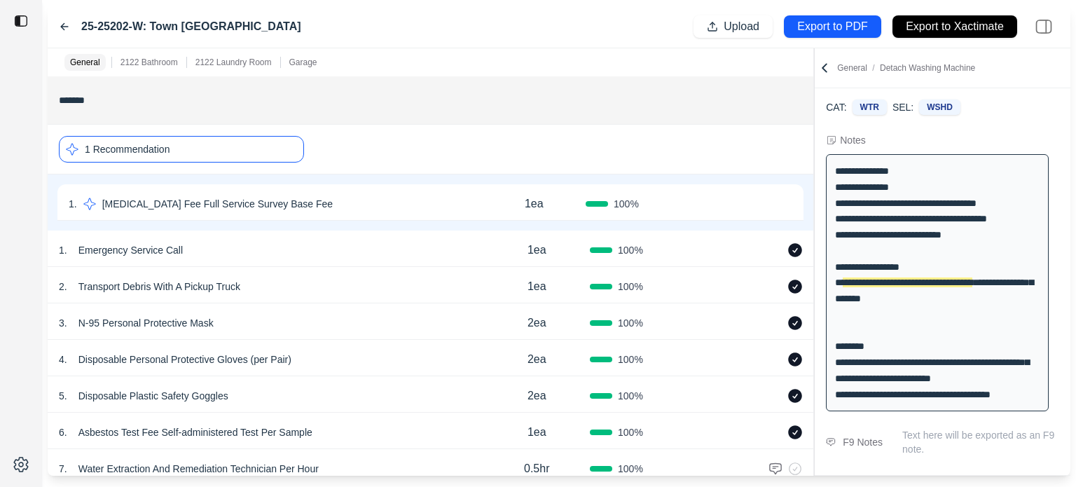
click at [170, 153] on div "1 Recommendation" at bounding box center [181, 149] width 245 height 27
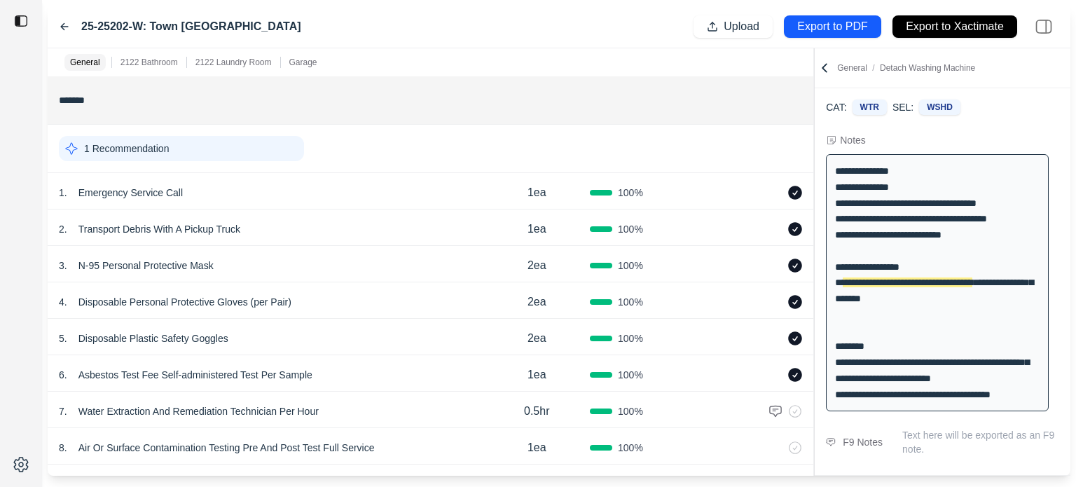
click at [170, 153] on div "1 Recommendation" at bounding box center [181, 148] width 245 height 25
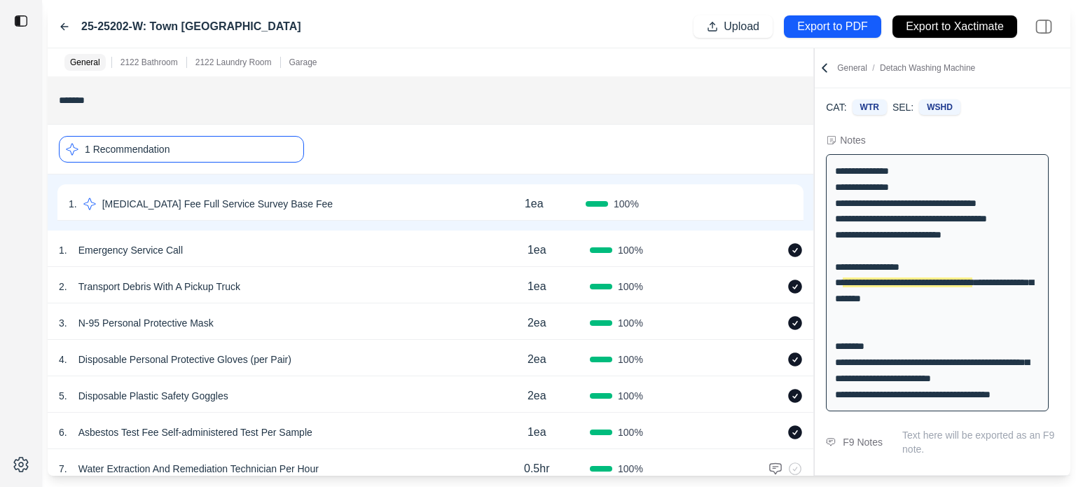
click at [170, 153] on div "1 Recommendation" at bounding box center [181, 149] width 245 height 27
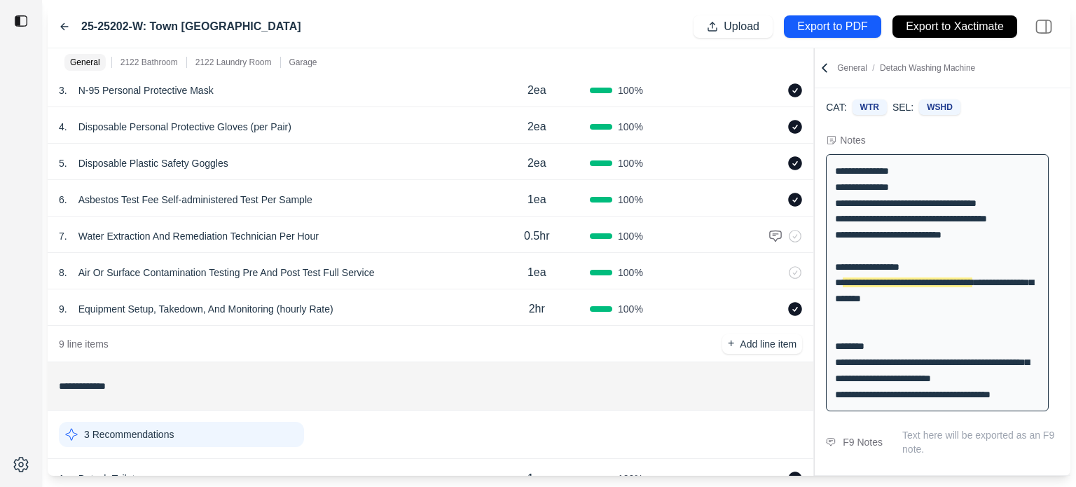
scroll to position [280, 0]
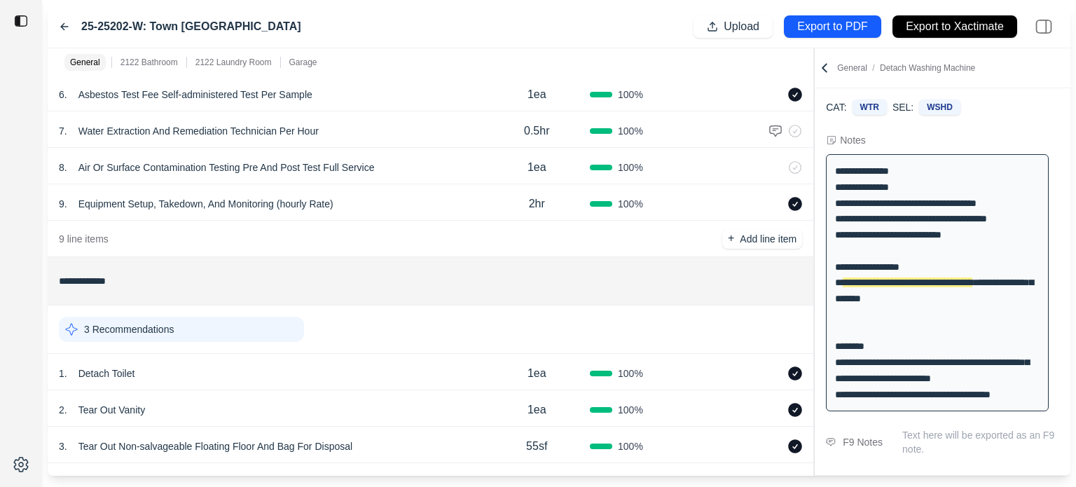
click at [164, 336] on div "3 Recommendations" at bounding box center [181, 329] width 245 height 25
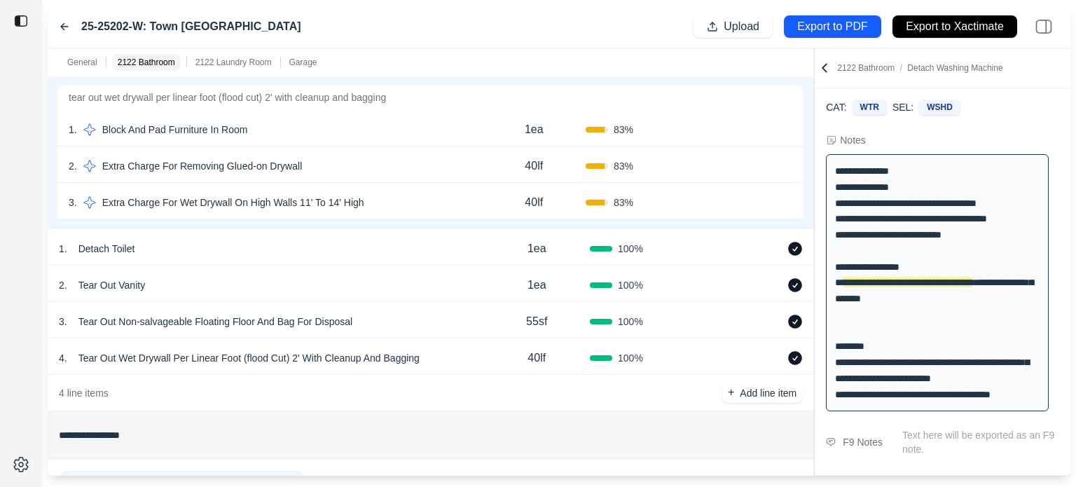
scroll to position [420, 0]
